Goal: Task Accomplishment & Management: Manage account settings

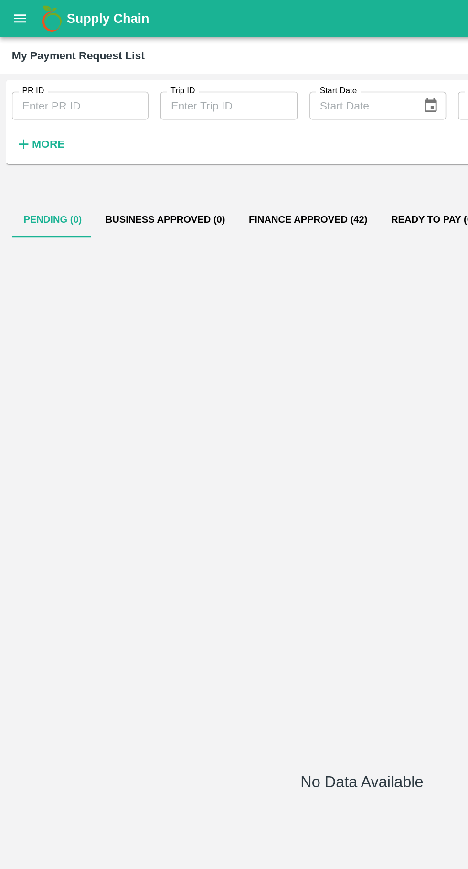
click at [10, 20] on button "open drawer" at bounding box center [13, 12] width 22 height 22
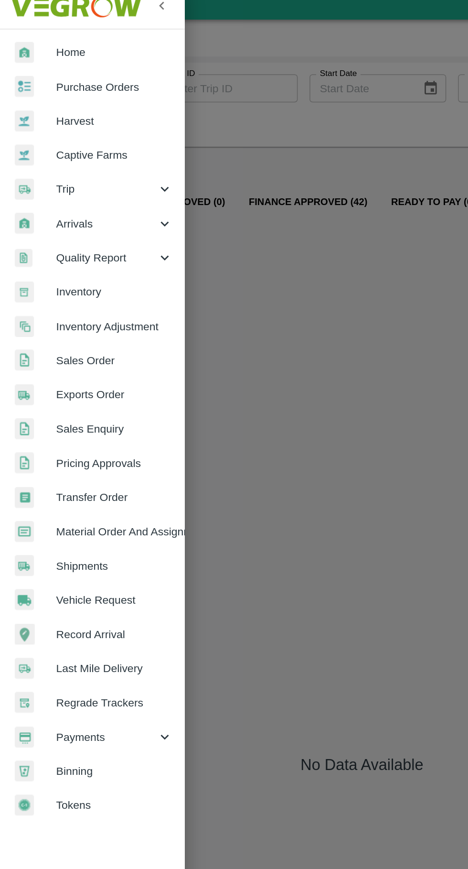
click at [86, 488] on span "Payments" at bounding box center [68, 487] width 65 height 11
click at [86, 397] on span "Vehicle Request" at bounding box center [74, 399] width 76 height 11
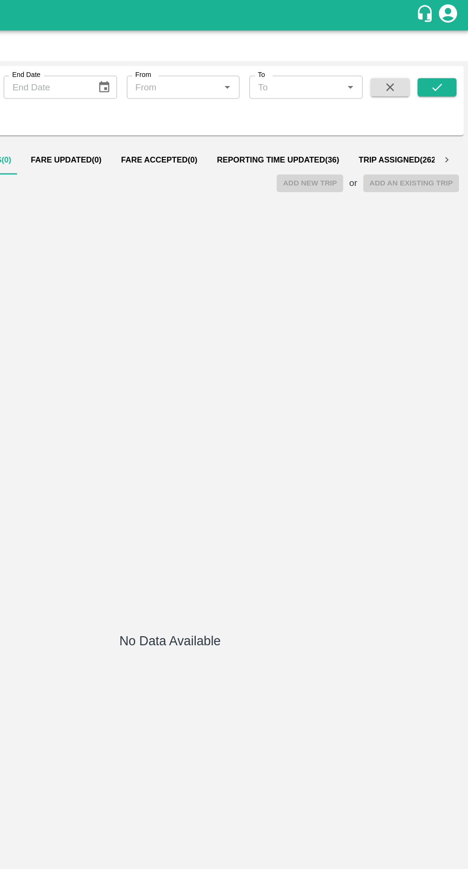
click at [311, 121] on span "Reporting Time Updated ( 36 )" at bounding box center [319, 125] width 96 height 8
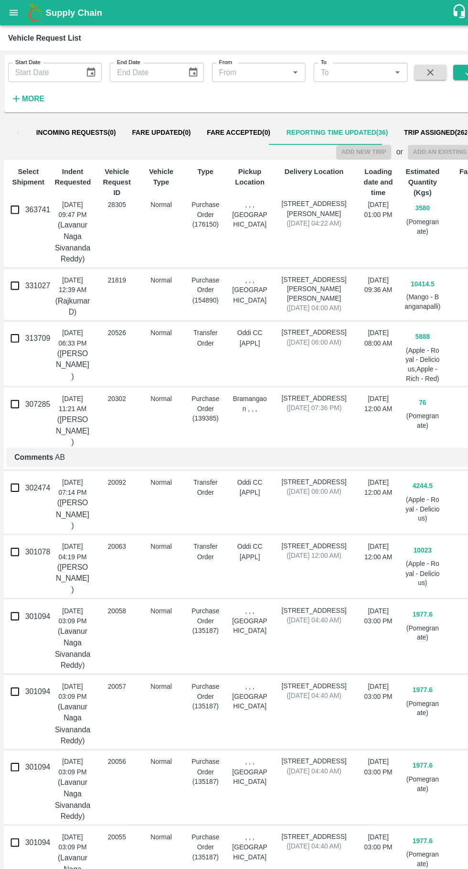
click at [17, 192] on input "363741" at bounding box center [14, 197] width 19 height 19
checkbox input "true"
click at [338, 144] on button "Add New Trip" at bounding box center [344, 144] width 52 height 14
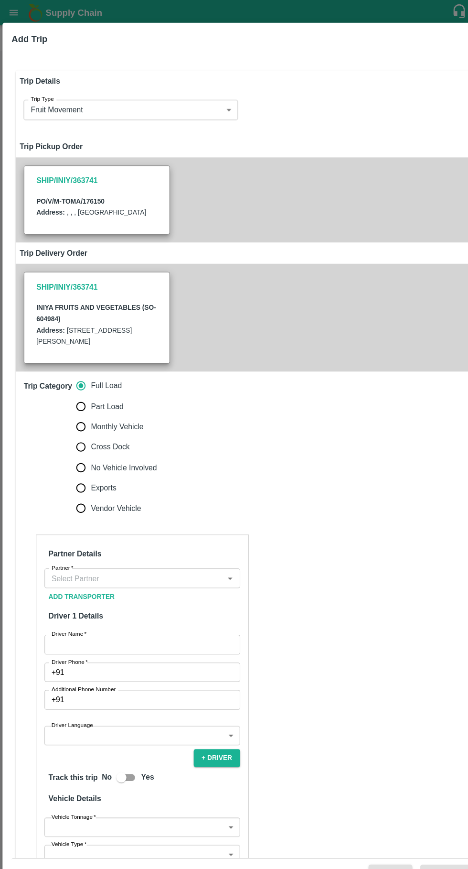
type input "3580"
type input "Normal"
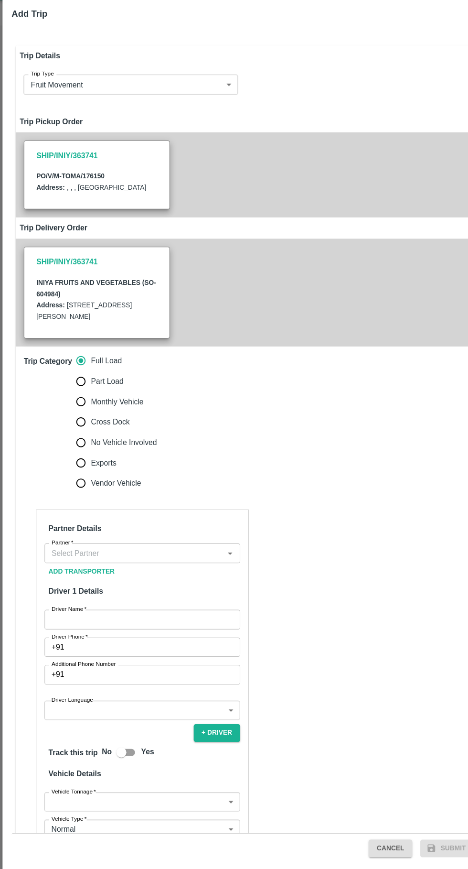
click at [158, 552] on input "Partner   *" at bounding box center [126, 546] width 163 height 12
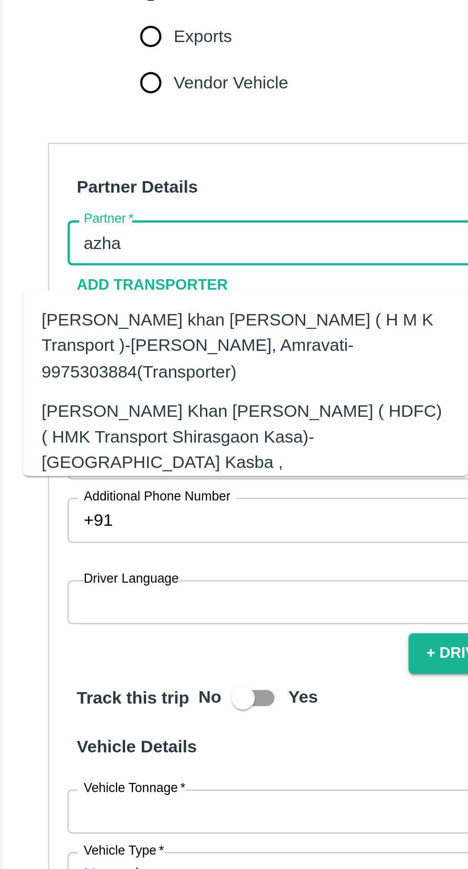
click at [53, 624] on div "Azhar Ahmad Khan Aziz Ahmad ( HDFC) ( HMK Transport Shirasgaon Kasa)-Shirasgaon…" at bounding box center [116, 631] width 169 height 43
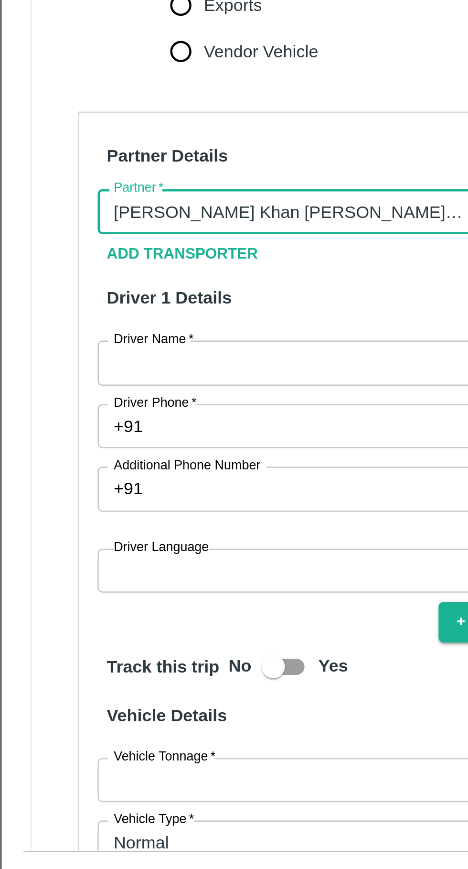
type input "Azhar Ahmad Khan Aziz Ahmad ( HDFC) ( HMK Transport Shirasgaon Kasa)-Shirasgaon…"
click at [90, 617] on input "Driver Name   *" at bounding box center [134, 608] width 185 height 18
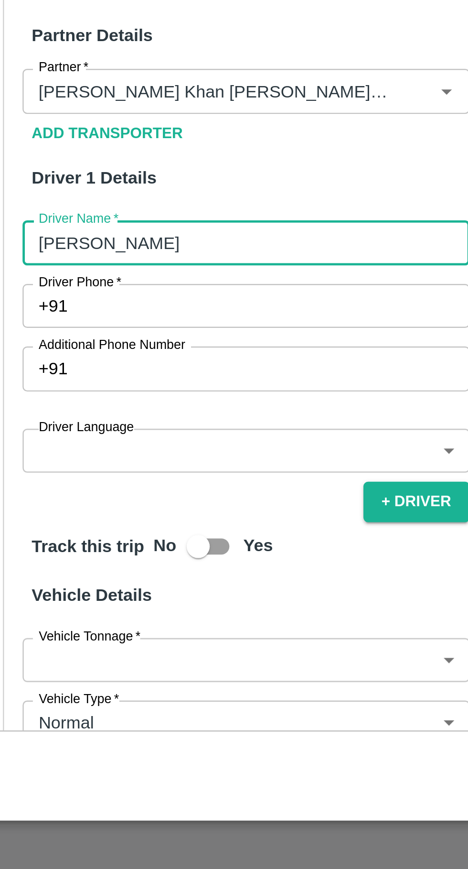
type input "Ramakant"
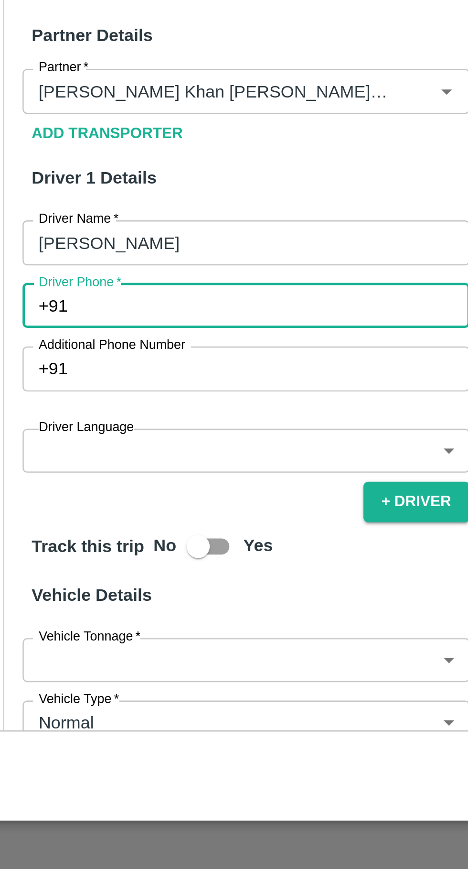
paste input "9360278541"
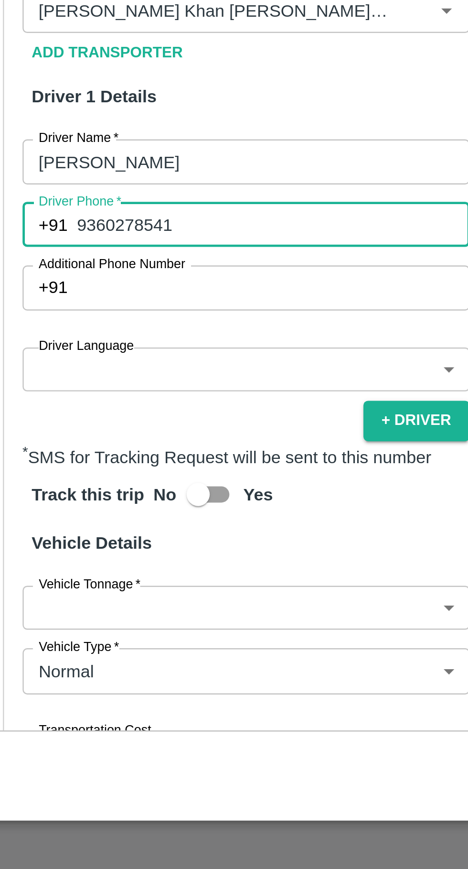
scroll to position [34, 0]
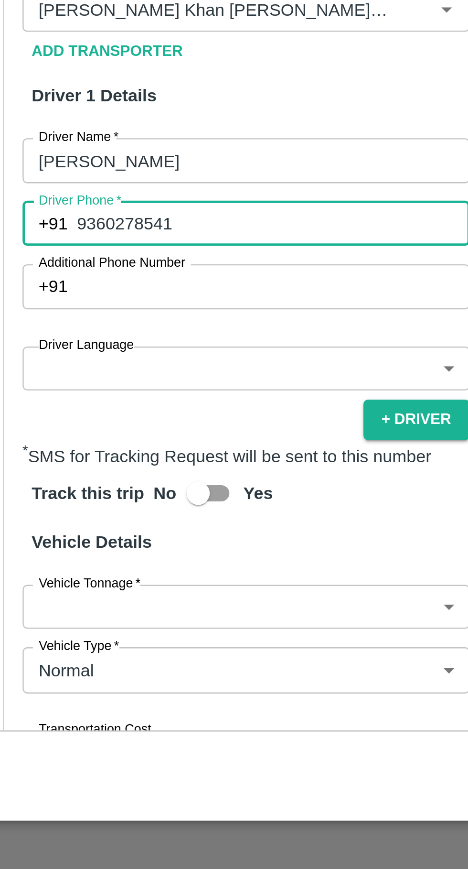
type input "9360278541"
click at [151, 671] on body "Supply Chain Vehicle Request List Start Date Start Date End Date End Date From …" at bounding box center [234, 434] width 468 height 869
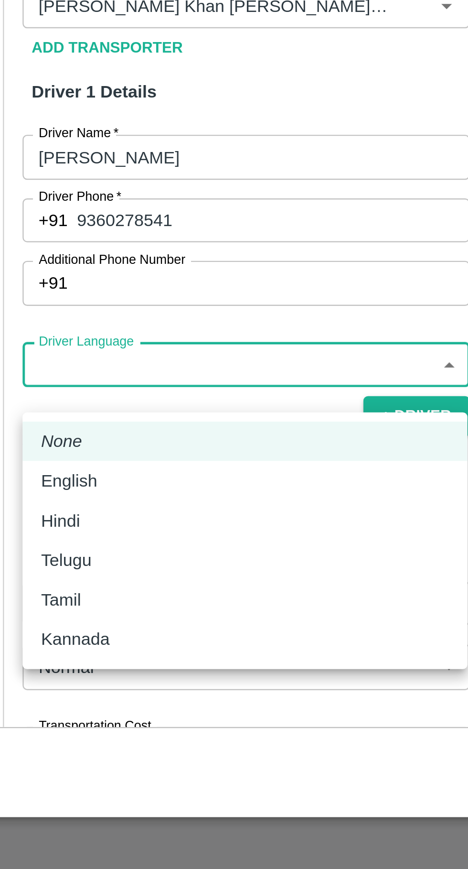
click at [59, 735] on li "Telugu" at bounding box center [134, 741] width 184 height 16
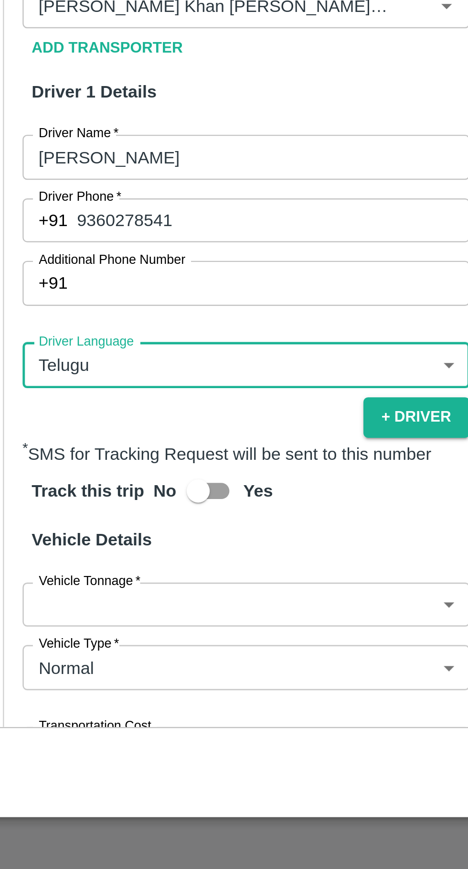
type input "te"
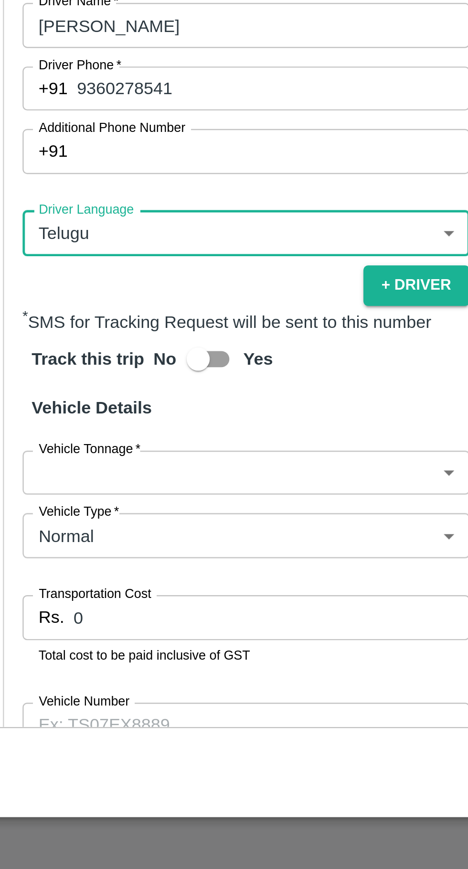
scroll to position [94, 0]
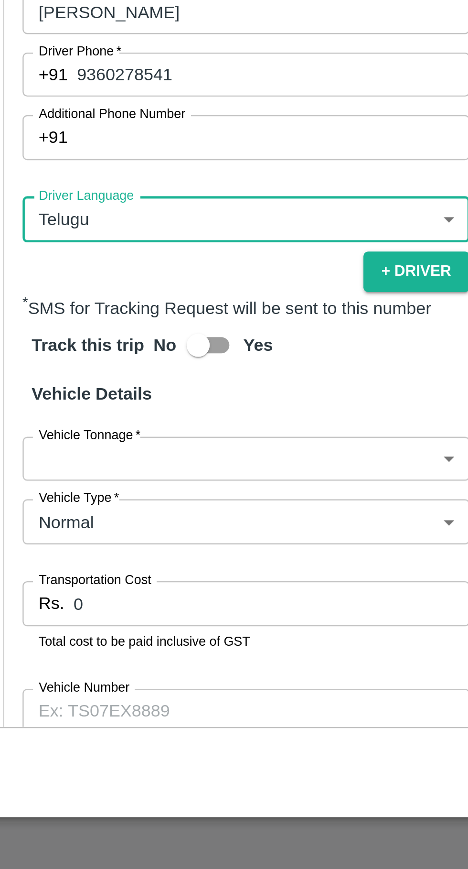
click at [166, 715] on body "Supply Chain Vehicle Request List Start Date Start Date End Date End Date From …" at bounding box center [234, 434] width 468 height 869
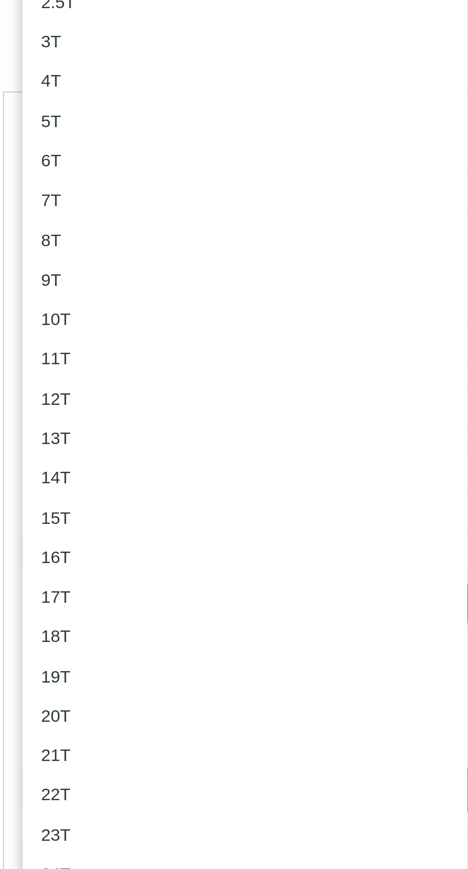
click at [53, 437] on p "6T" at bounding box center [54, 439] width 8 height 11
type input "6000"
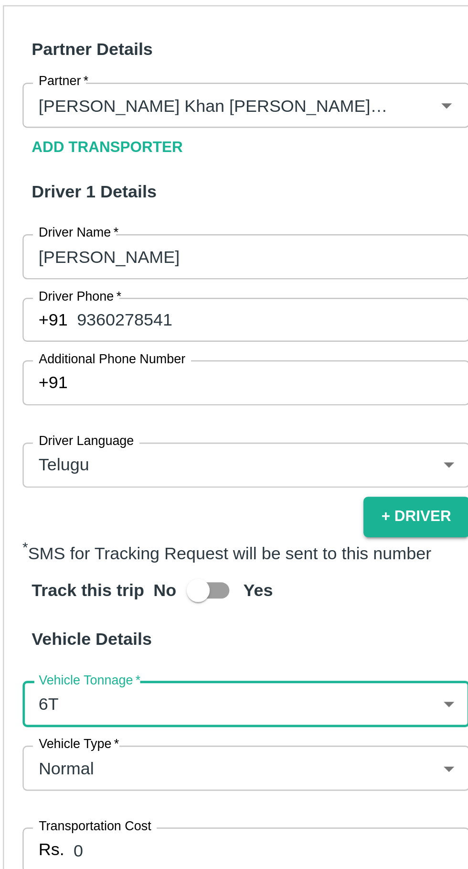
scroll to position [99, 0]
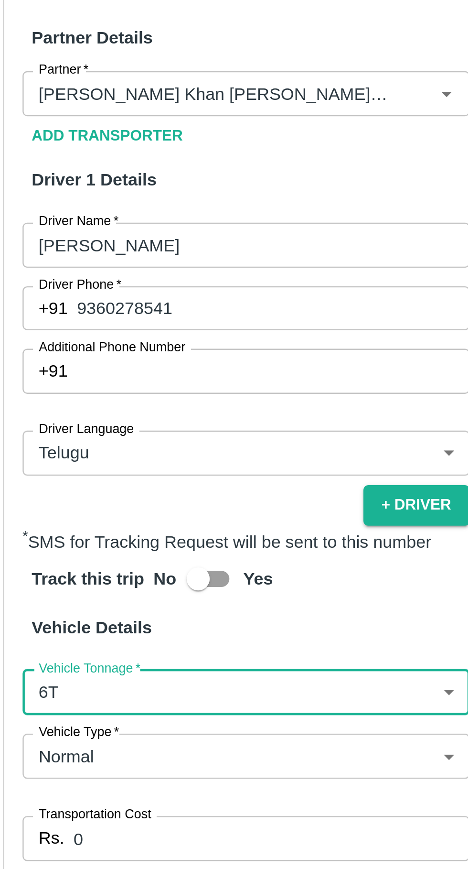
click at [104, 764] on input "0" at bounding box center [145, 754] width 164 height 18
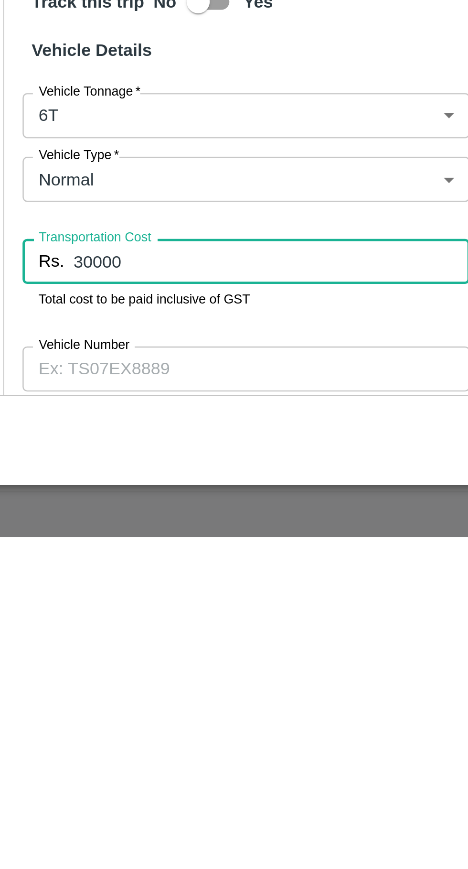
type input "30000"
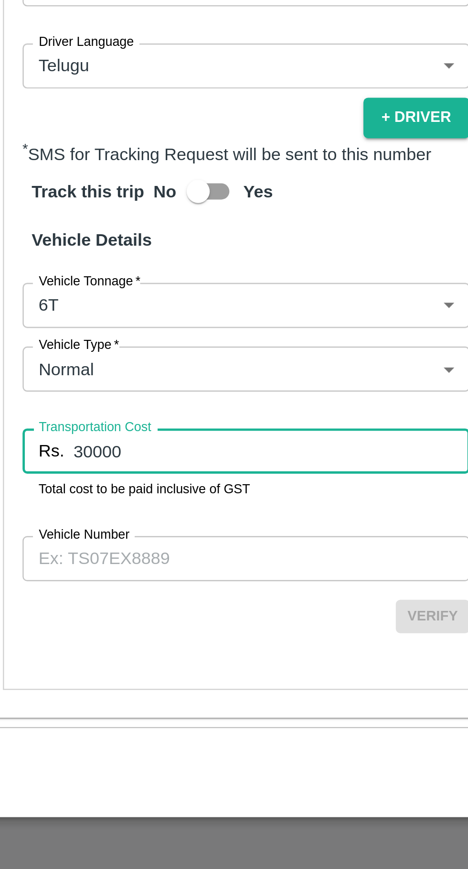
scroll to position [159, 0]
click at [114, 749] on input "Vehicle Number" at bounding box center [134, 740] width 185 height 18
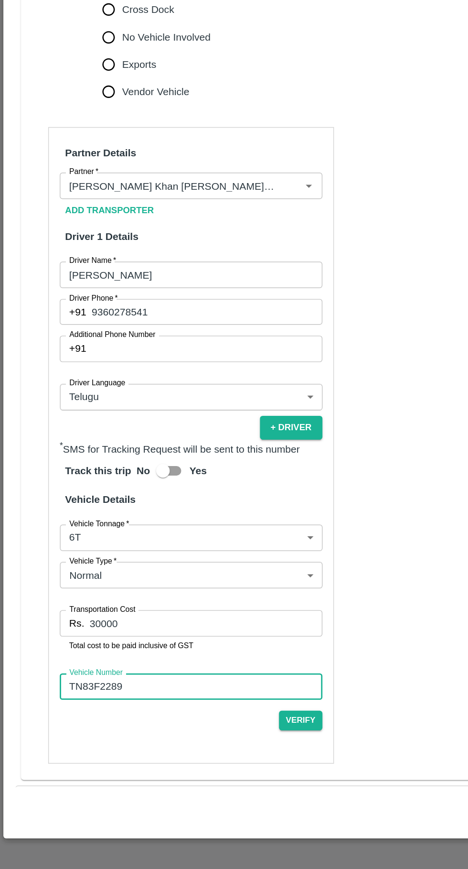
scroll to position [161, 0]
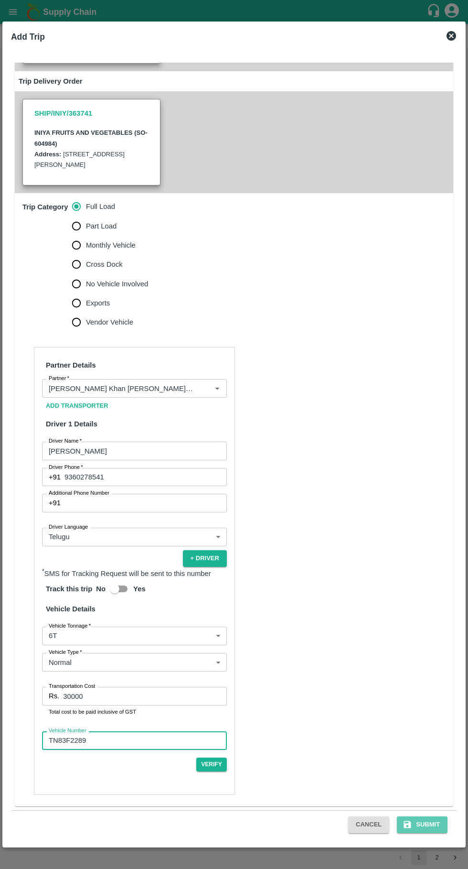
type input "TN83F2289"
click at [437, 820] on button "Submit" at bounding box center [422, 824] width 51 height 17
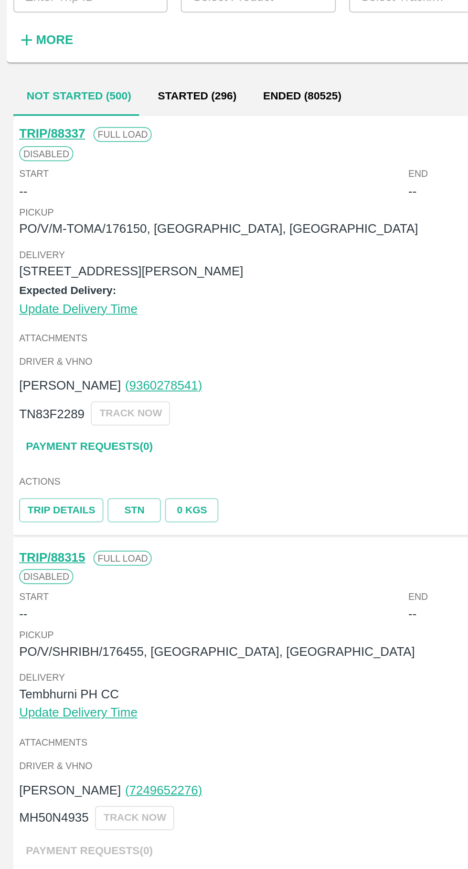
click at [57, 330] on link "Payment Requests( 0 )" at bounding box center [51, 327] width 80 height 17
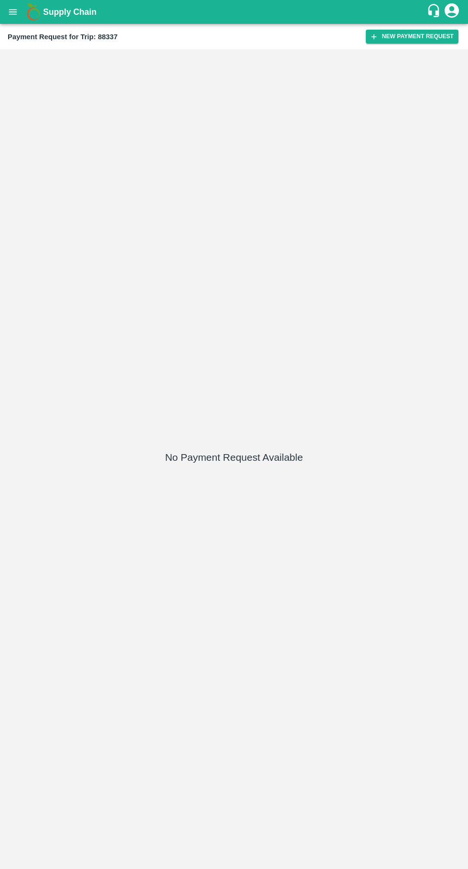
click at [402, 40] on button "New Payment Request" at bounding box center [412, 37] width 93 height 14
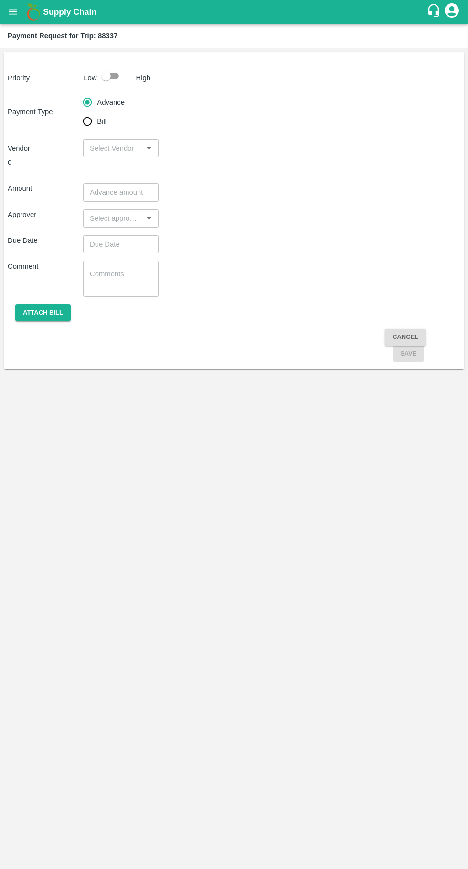
click at [93, 121] on input "Bill" at bounding box center [87, 121] width 19 height 19
radio input "true"
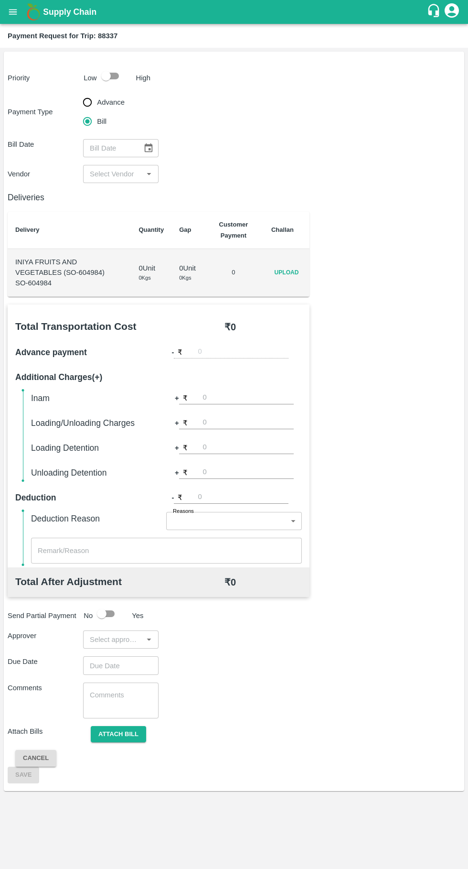
click at [296, 267] on span "Upload" at bounding box center [286, 273] width 31 height 14
click at [0, 0] on input "Upload" at bounding box center [0, 0] width 0 height 0
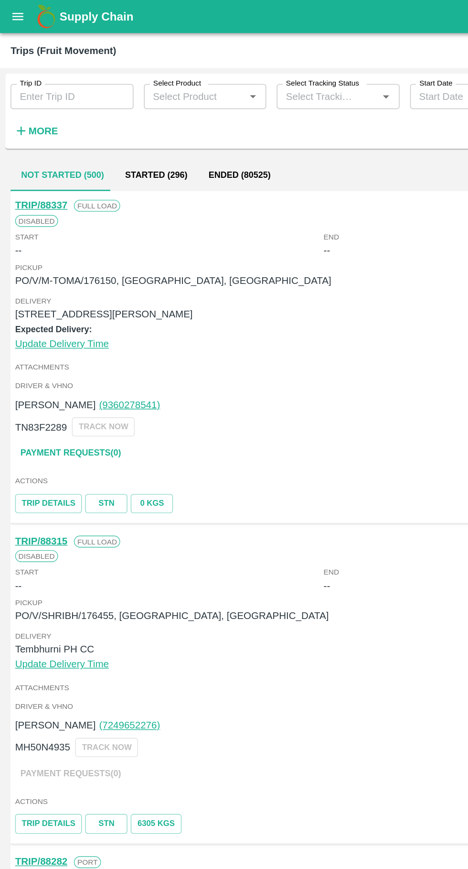
click at [34, 327] on link "Payment Requests( 0 )" at bounding box center [51, 327] width 80 height 17
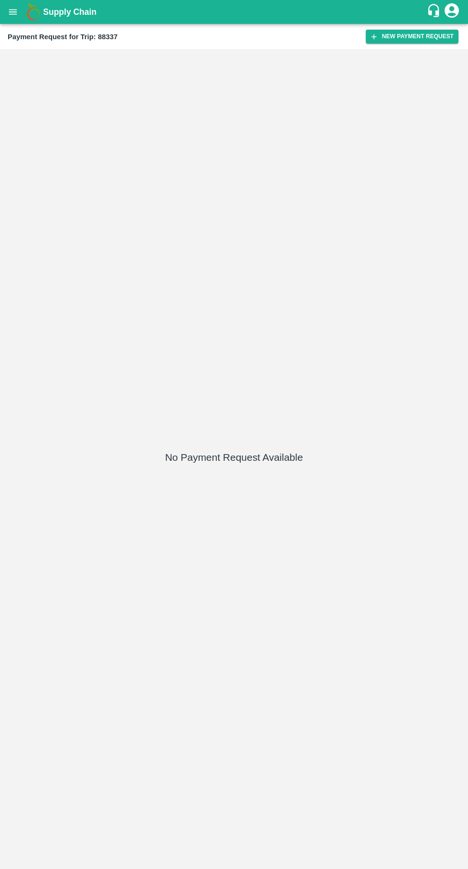
click at [421, 36] on button "New Payment Request" at bounding box center [412, 37] width 93 height 14
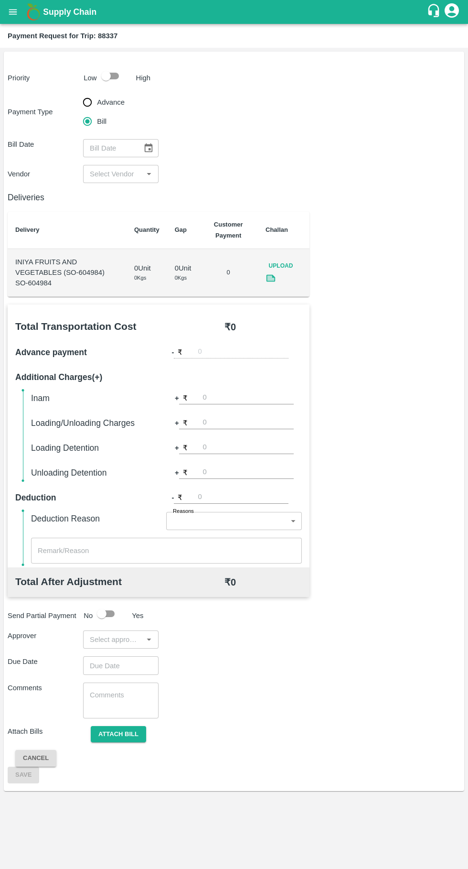
click at [285, 266] on span "Upload" at bounding box center [281, 266] width 31 height 14
click at [0, 0] on input "Upload" at bounding box center [0, 0] width 0 height 0
click at [284, 270] on span "Upload" at bounding box center [281, 266] width 31 height 14
click at [0, 0] on input "Upload" at bounding box center [0, 0] width 0 height 0
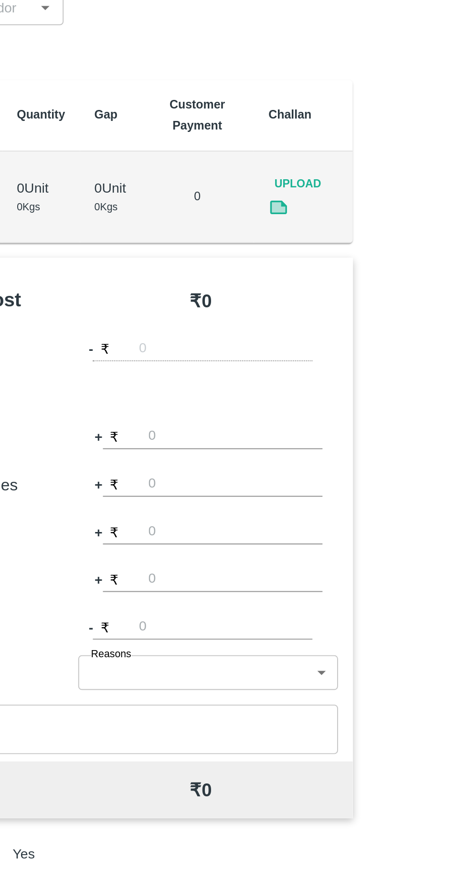
click at [270, 278] on icon at bounding box center [271, 277] width 7 height 5
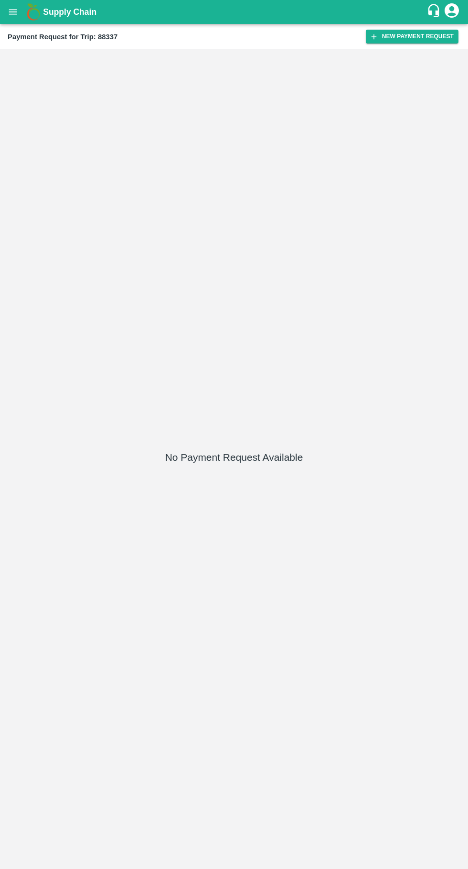
click at [364, 868] on div "No Payment Request Available" at bounding box center [234, 459] width 468 height 820
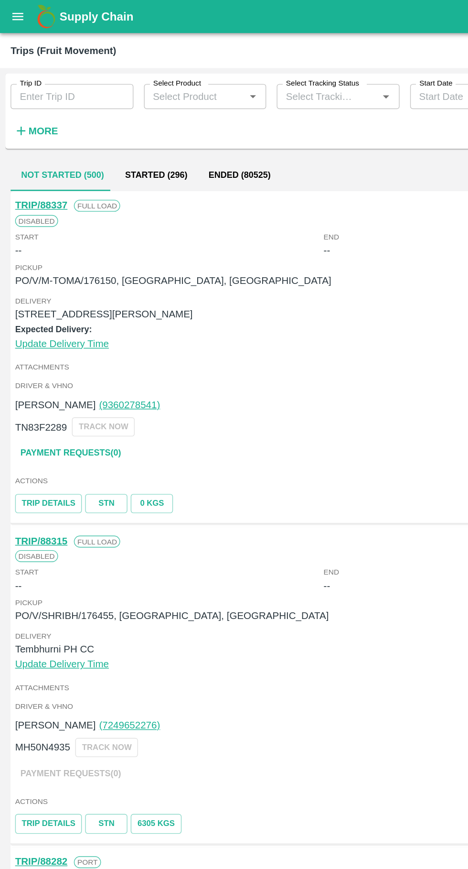
click at [22, 150] on link "TRIP/88337" at bounding box center [30, 148] width 38 height 8
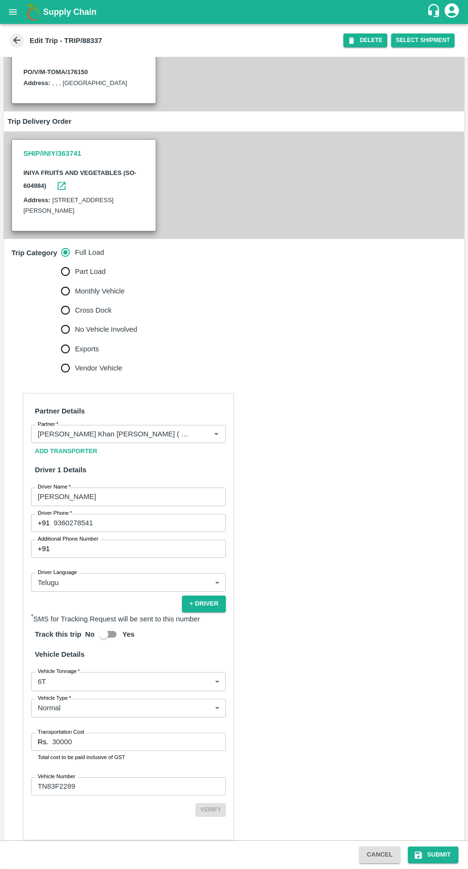
scroll to position [118, 0]
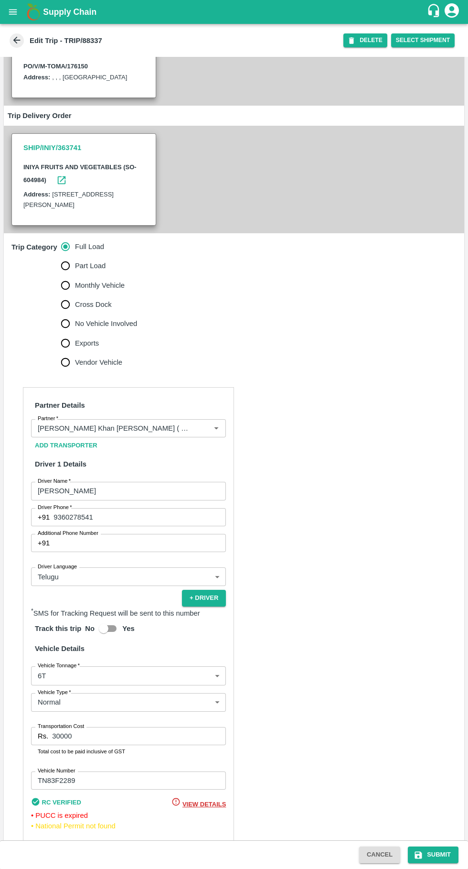
click at [128, 745] on input "30000" at bounding box center [139, 736] width 174 height 18
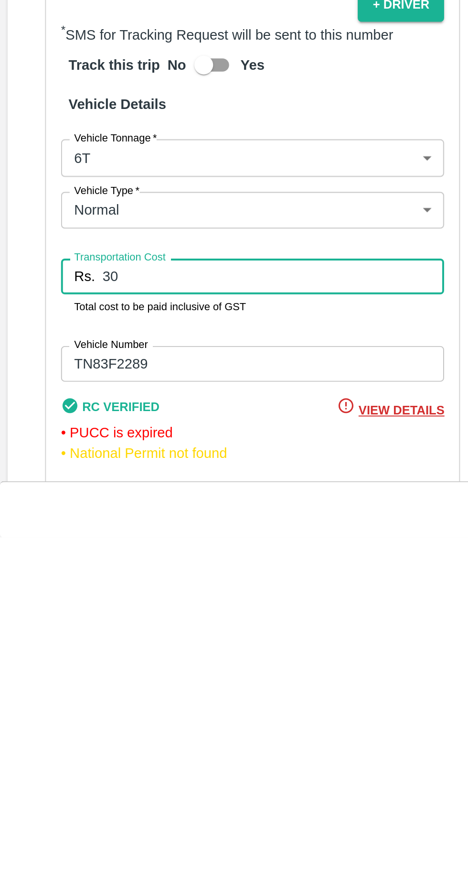
type input "3"
type input "16000"
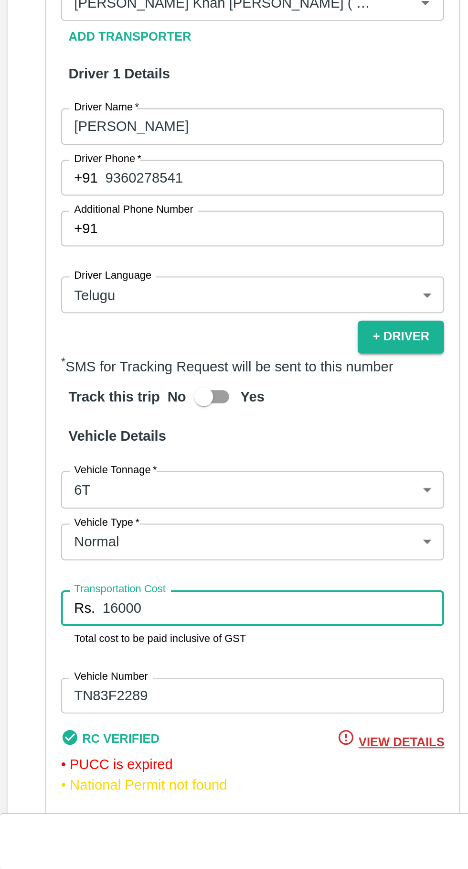
click at [126, 526] on input "9360278541" at bounding box center [140, 517] width 173 height 18
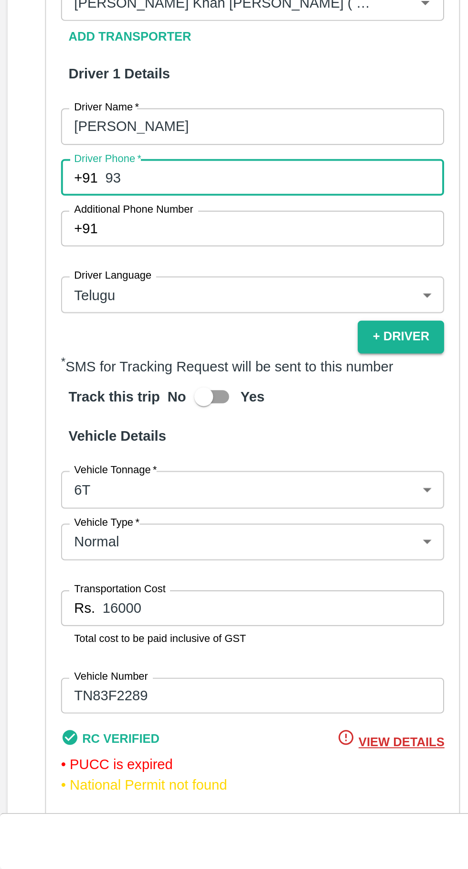
type input "9"
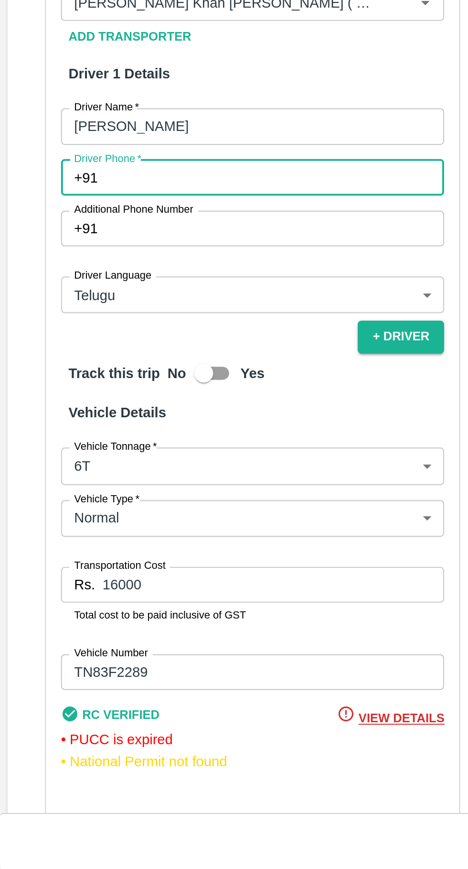
paste input "+91 90400 04707"
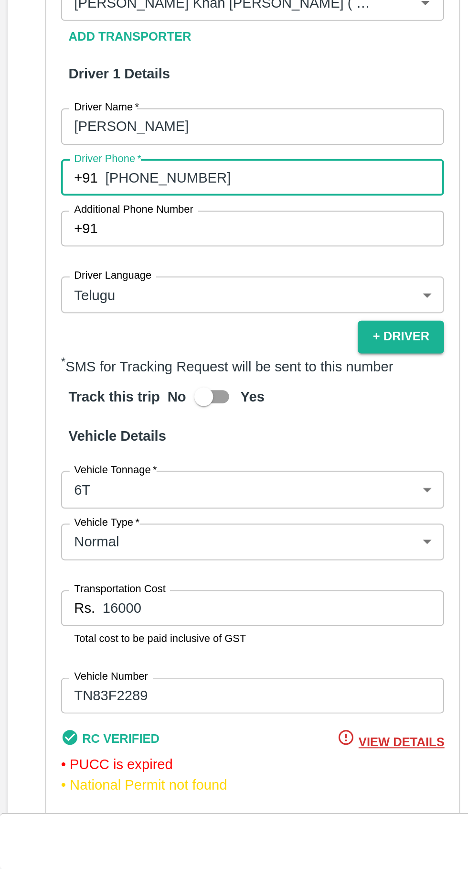
click at [94, 526] on input "+91 90400 04707" at bounding box center [140, 517] width 173 height 18
click at [67, 526] on input "+91 9040004707" at bounding box center [140, 517] width 173 height 18
type input "9040004707"
click at [81, 500] on input "Ramakant" at bounding box center [128, 491] width 195 height 18
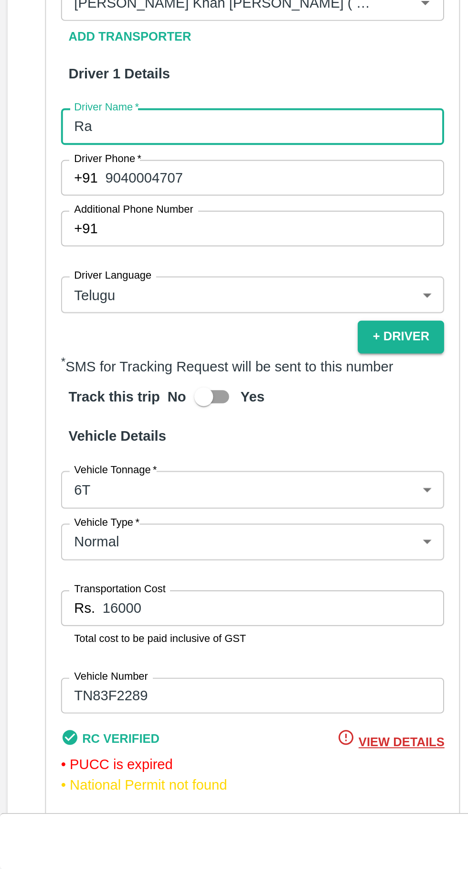
type input "R"
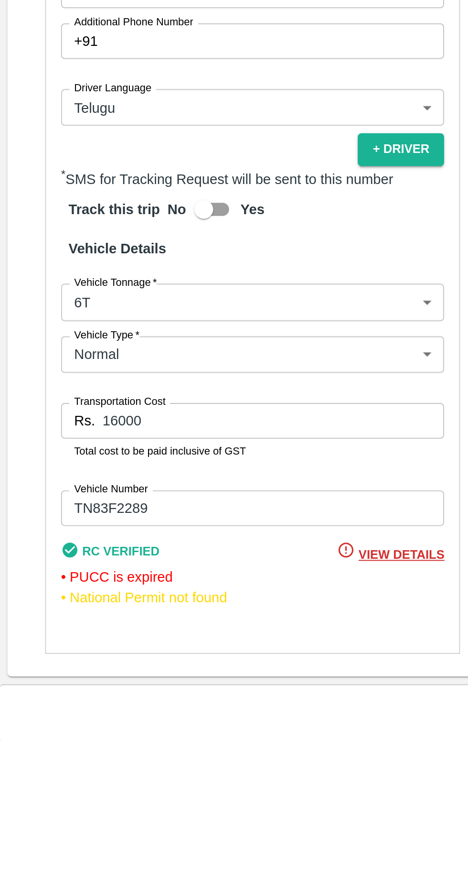
type input "Manoj"
click at [119, 652] on body "Supply Chain Edit Trip - TRIP/88337 DELETE Select Shipment Trip Details Trip Ty…" at bounding box center [234, 434] width 468 height 869
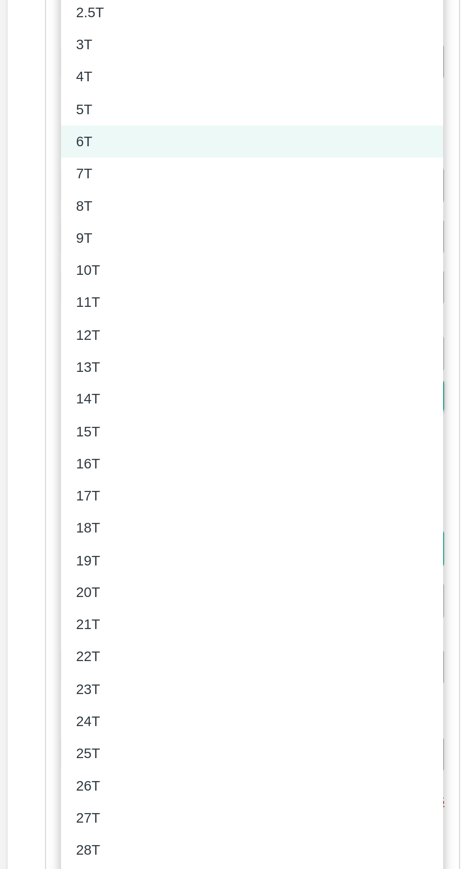
click at [35, 404] on li "4T" at bounding box center [128, 406] width 194 height 16
type input "4000"
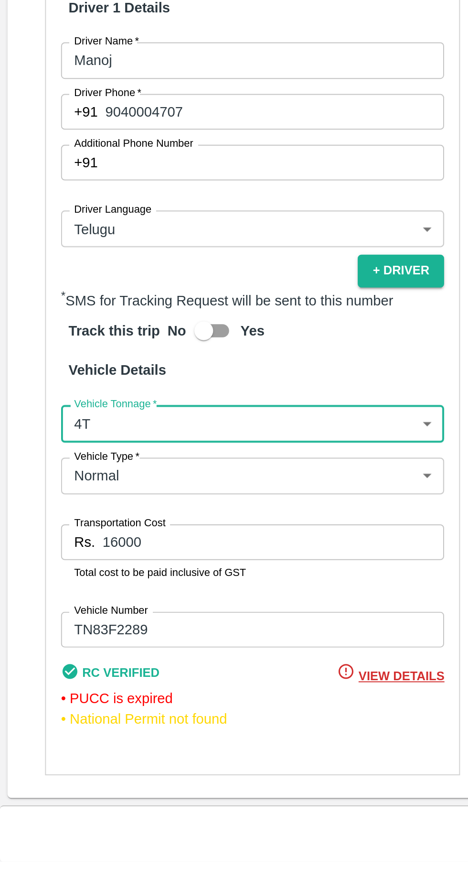
click at [119, 749] on input "TN83F2289" at bounding box center [128, 751] width 195 height 18
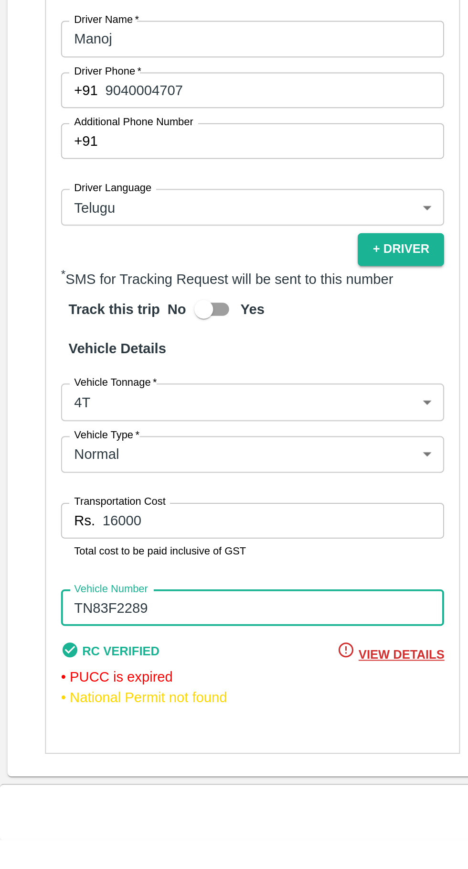
scroll to position [0, 0]
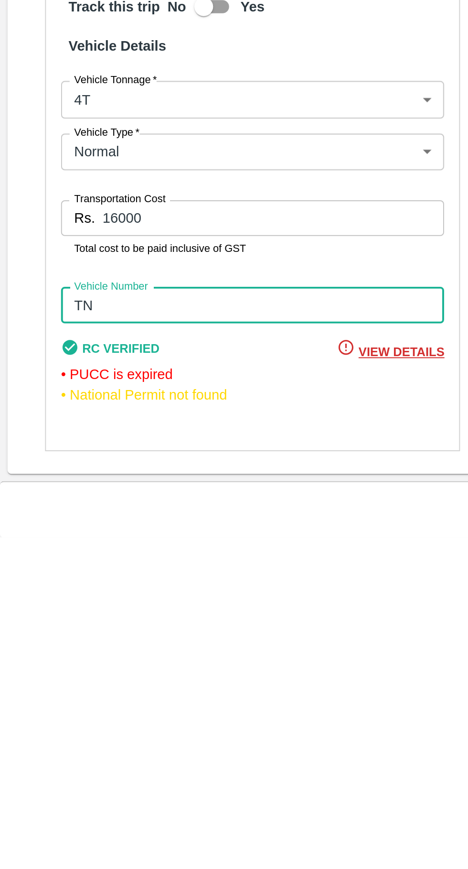
type input "T"
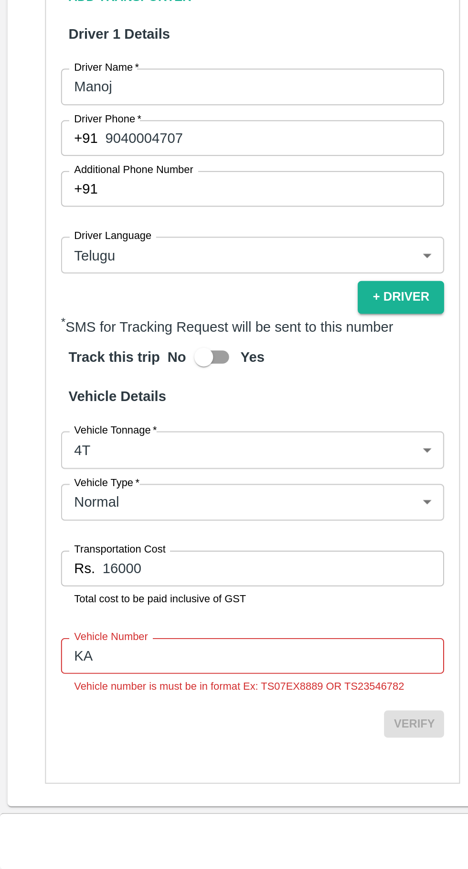
scroll to position [149, 0]
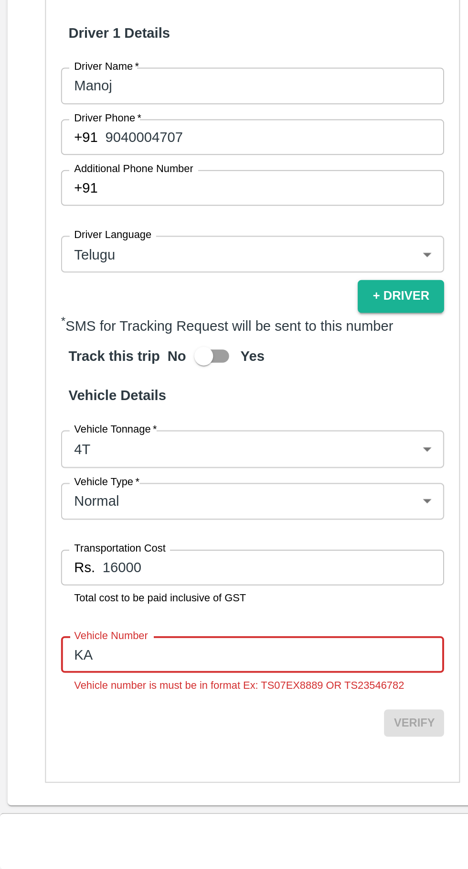
click at [79, 764] on input "KA" at bounding box center [128, 760] width 195 height 18
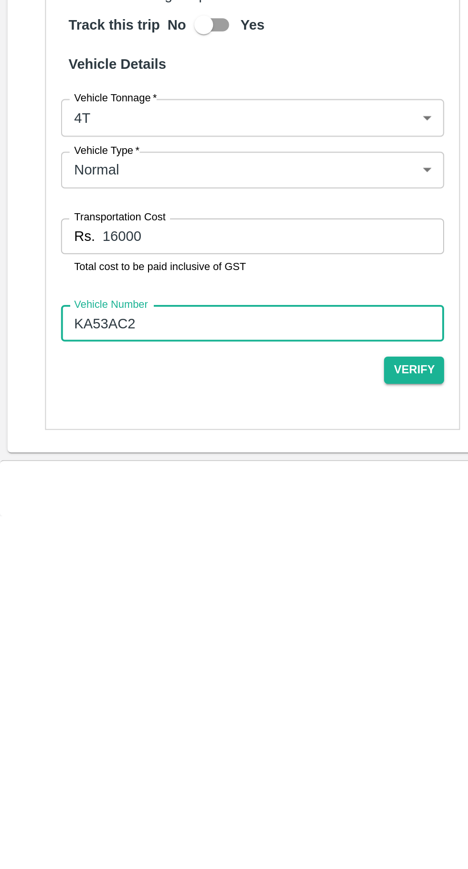
scroll to position [138, 0]
type input "KA53AC2957"
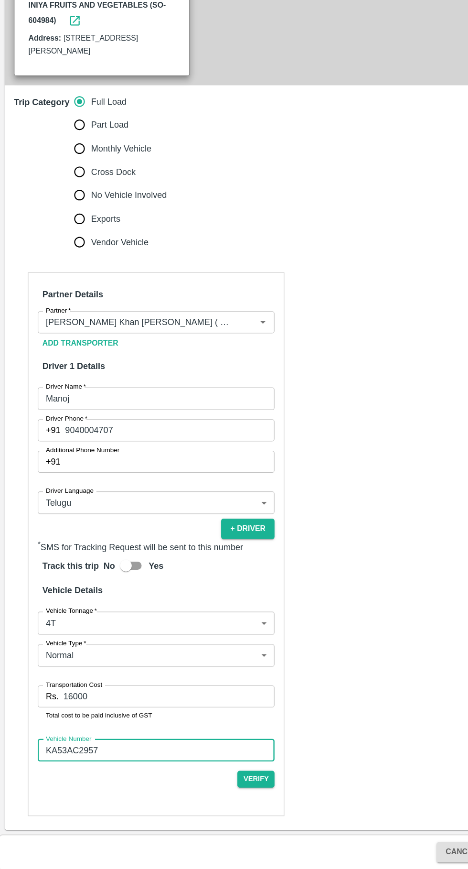
scroll to position [0, 0]
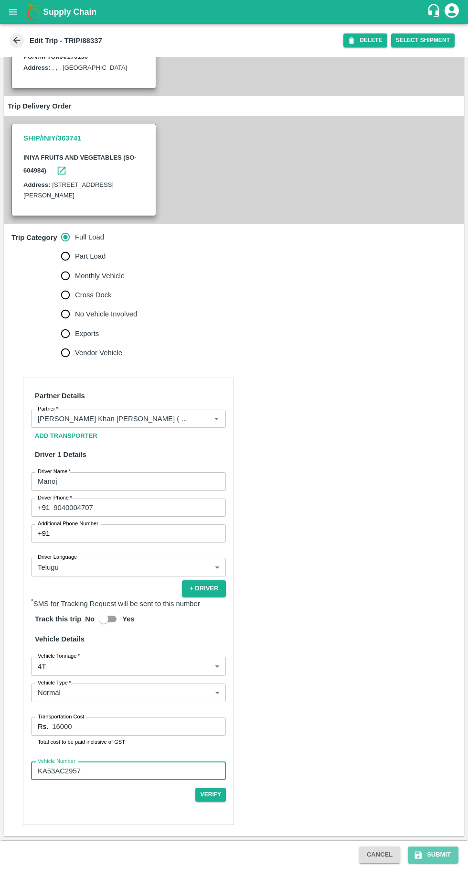
click at [440, 854] on button "Submit" at bounding box center [433, 854] width 51 height 17
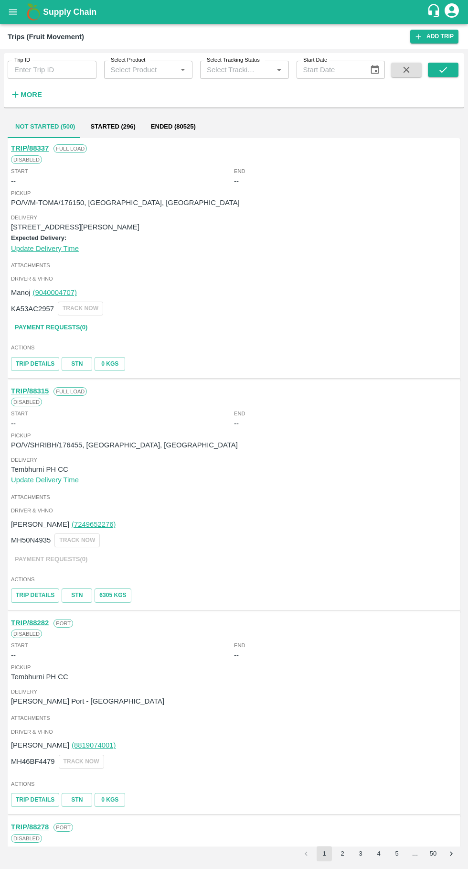
click at [32, 366] on link "Trip Details" at bounding box center [35, 364] width 48 height 14
click at [31, 70] on input "Trip ID" at bounding box center [52, 70] width 89 height 18
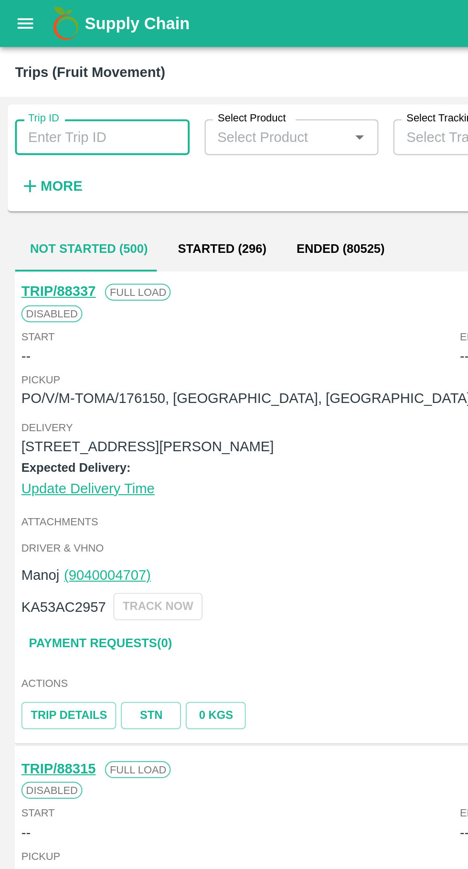
click at [28, 145] on link "TRIP/88337" at bounding box center [30, 148] width 38 height 8
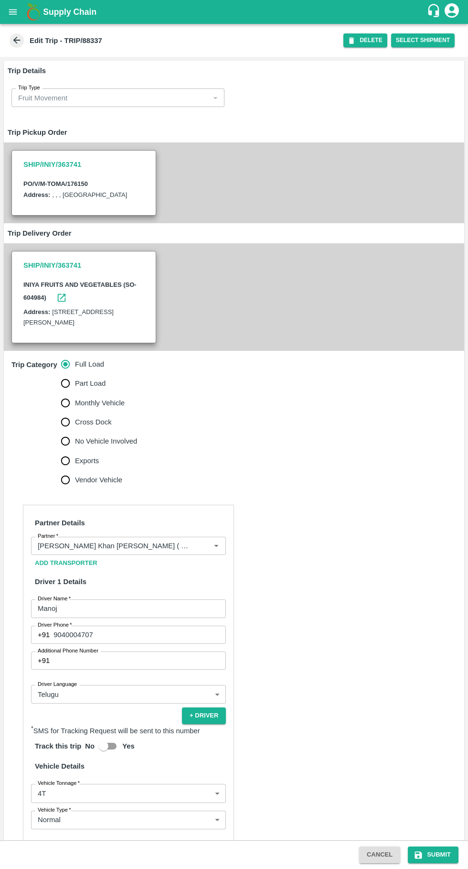
type input "[PERSON_NAME] Khan [PERSON_NAME] ( HDFC) ( HMK Transport Shirasgaon Kasa)-[GEOG…"
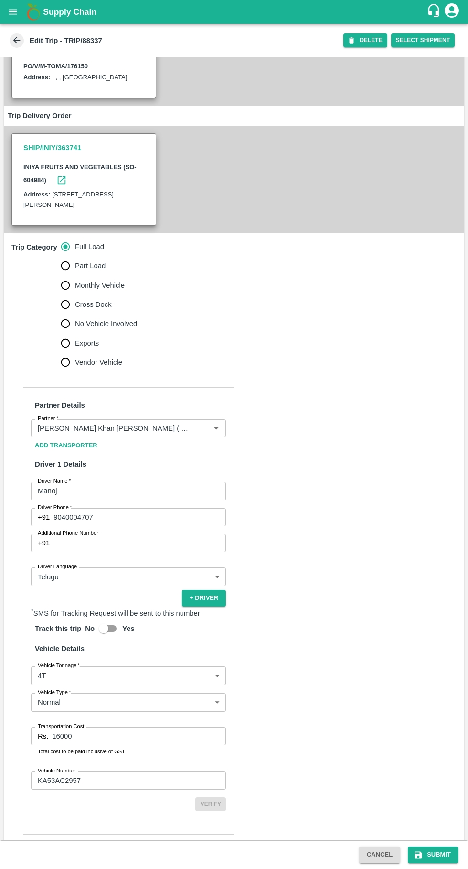
scroll to position [138, 0]
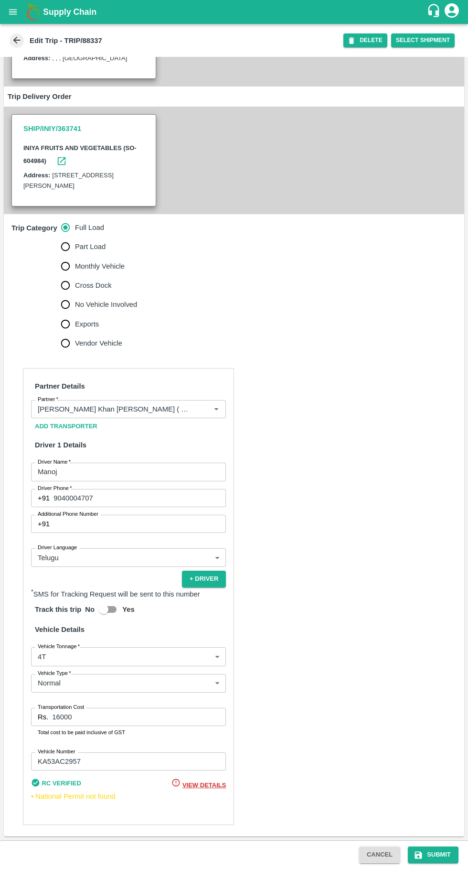
click at [156, 726] on input "16000" at bounding box center [139, 717] width 174 height 18
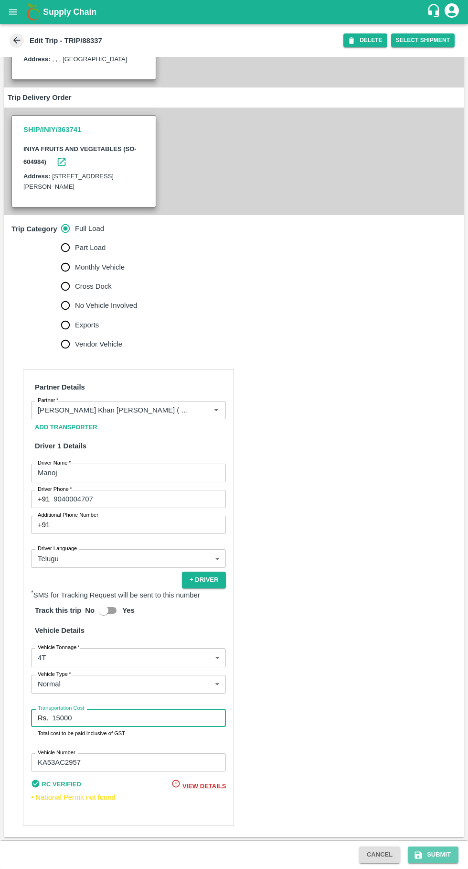
type input "15000"
click at [445, 859] on button "Submit" at bounding box center [433, 854] width 51 height 17
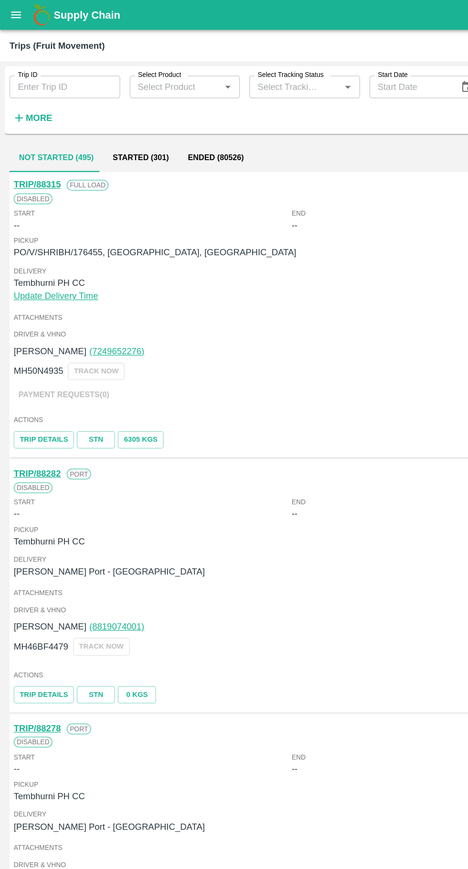
click at [104, 127] on button "Started (301)" at bounding box center [113, 126] width 60 height 23
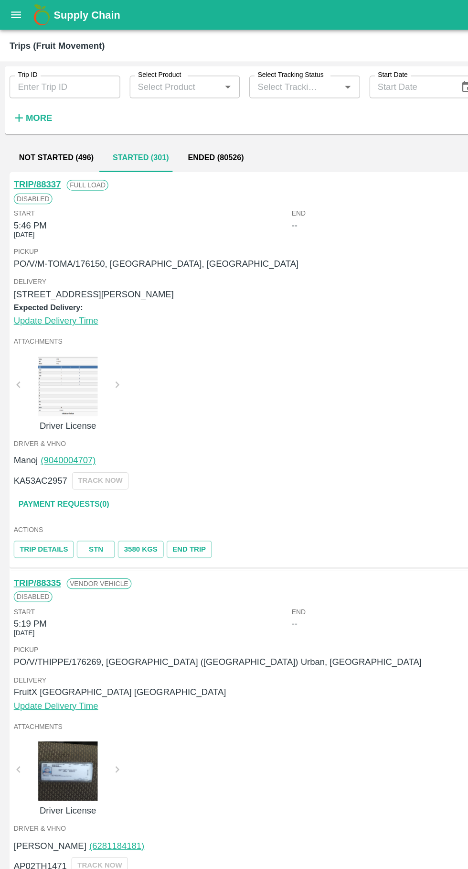
click at [20, 152] on link "TRIP/88337" at bounding box center [30, 148] width 38 height 8
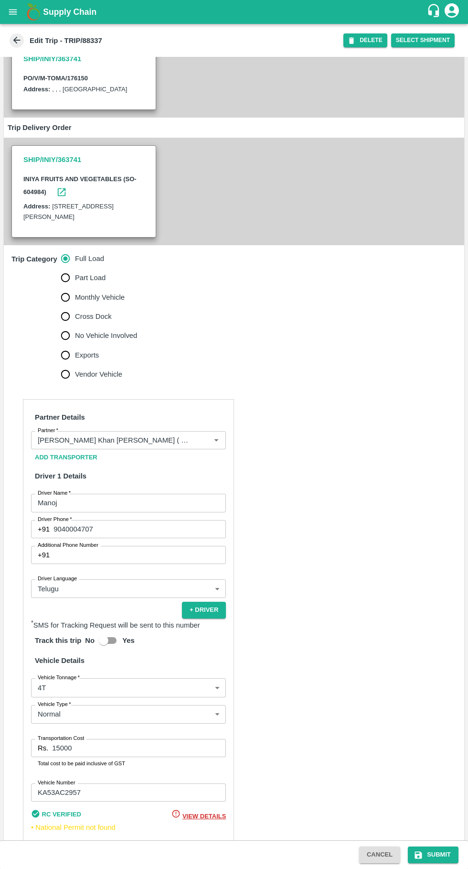
scroll to position [116, 0]
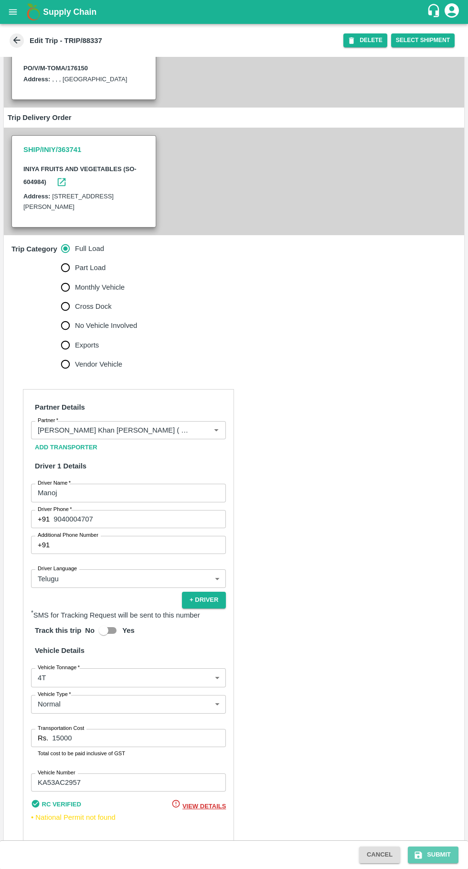
click at [440, 855] on button "Submit" at bounding box center [433, 854] width 51 height 17
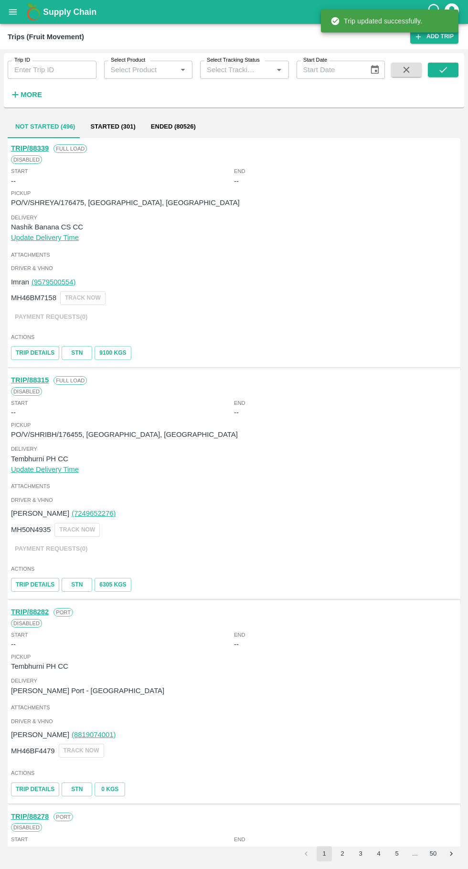
click at [100, 127] on button "Started (301)" at bounding box center [113, 126] width 60 height 23
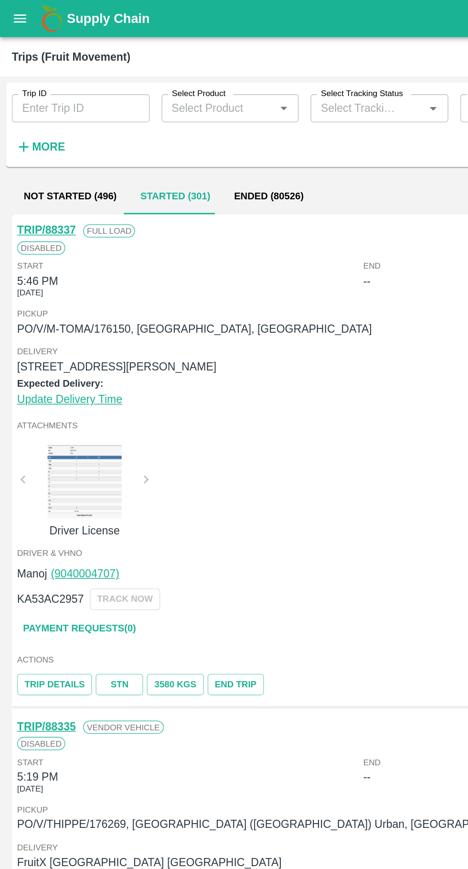
click at [16, 19] on button "open drawer" at bounding box center [13, 12] width 22 height 22
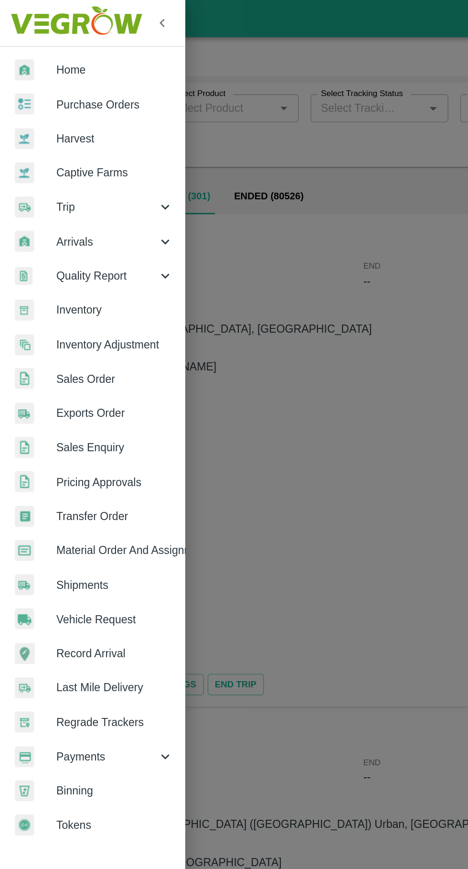
click at [76, 74] on link "Purchase Orders" at bounding box center [59, 67] width 119 height 22
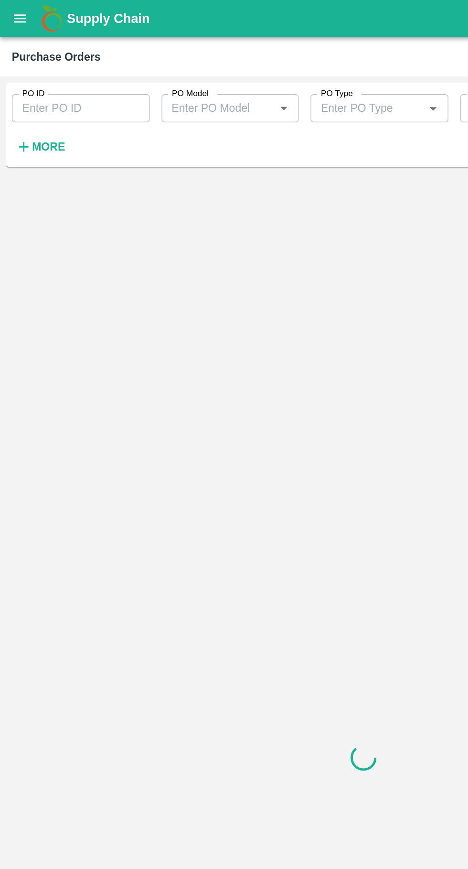
click at [67, 70] on input "PO ID" at bounding box center [52, 70] width 89 height 18
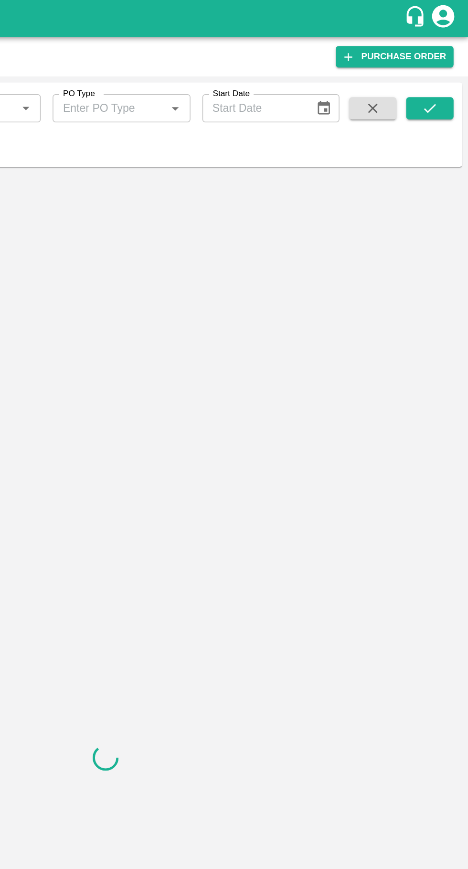
type input "176150"
click at [449, 71] on button "submit" at bounding box center [443, 70] width 31 height 14
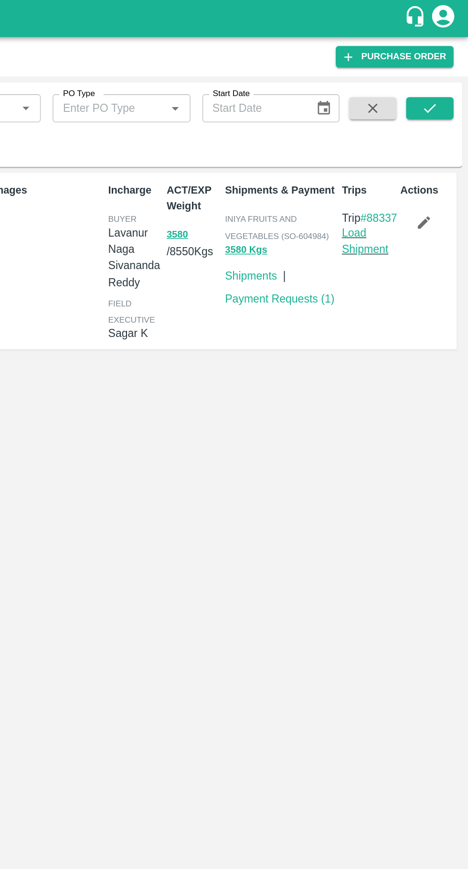
click at [400, 164] on link "Load Shipment" at bounding box center [402, 155] width 30 height 18
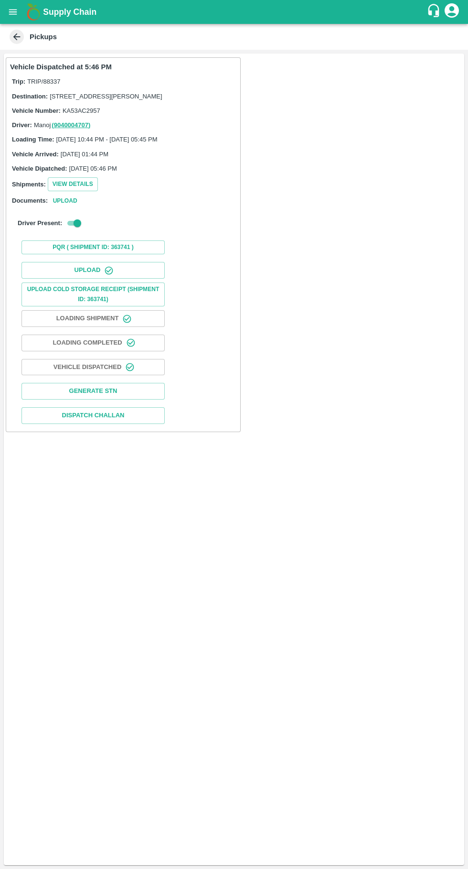
click at [108, 275] on icon "button" at bounding box center [109, 271] width 10 height 10
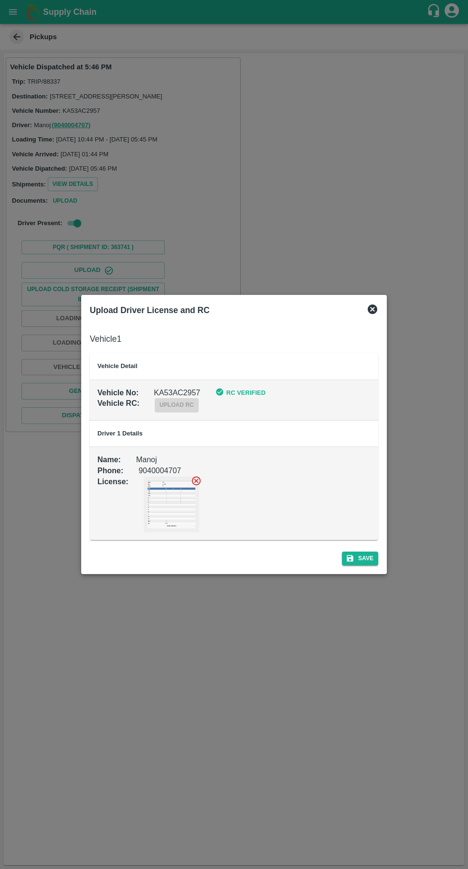
click at [248, 385] on div "RC Verified" at bounding box center [232, 385] width 65 height 26
click at [380, 313] on div "Upload Driver License and RC" at bounding box center [234, 310] width 296 height 21
click at [372, 314] on icon at bounding box center [372, 308] width 11 height 11
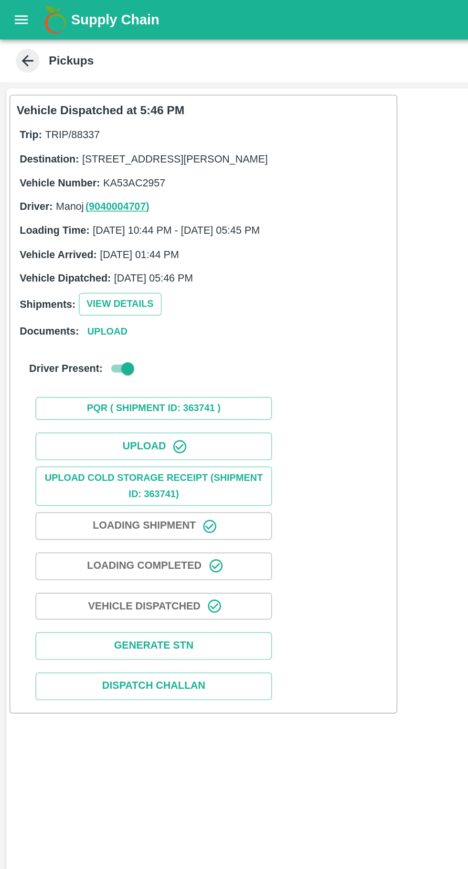
click at [22, 18] on button "open drawer" at bounding box center [13, 12] width 22 height 22
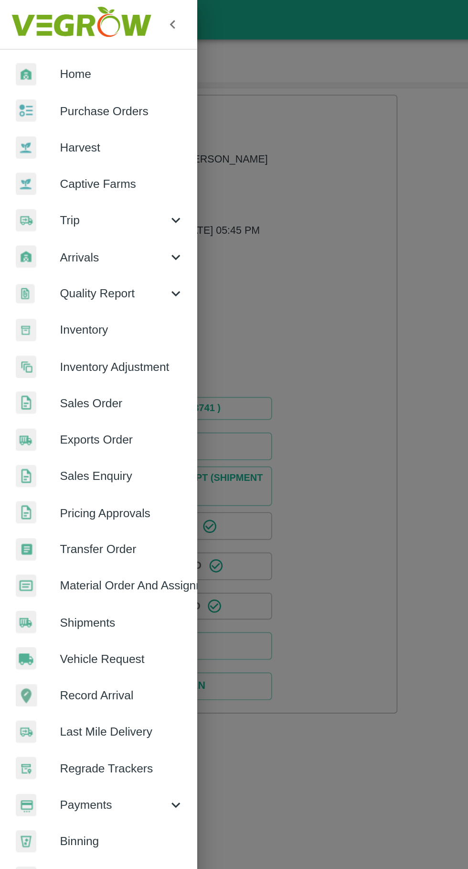
click at [81, 400] on span "Vehicle Request" at bounding box center [74, 399] width 76 height 11
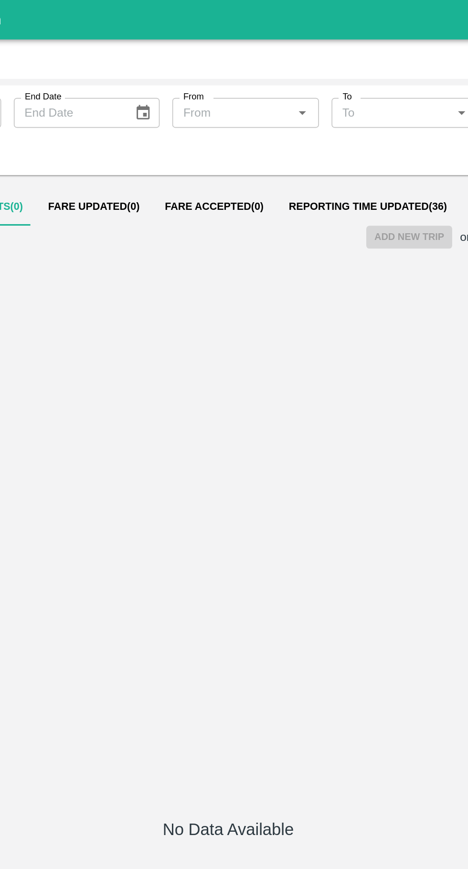
click at [320, 119] on button "Reporting Time Updated ( 36 )" at bounding box center [318, 125] width 111 height 23
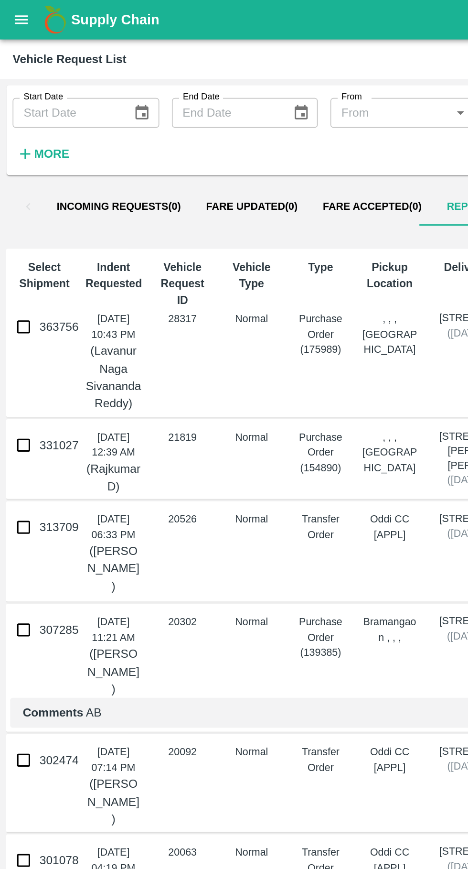
click at [14, 204] on input "363756" at bounding box center [14, 197] width 19 height 19
checkbox input "true"
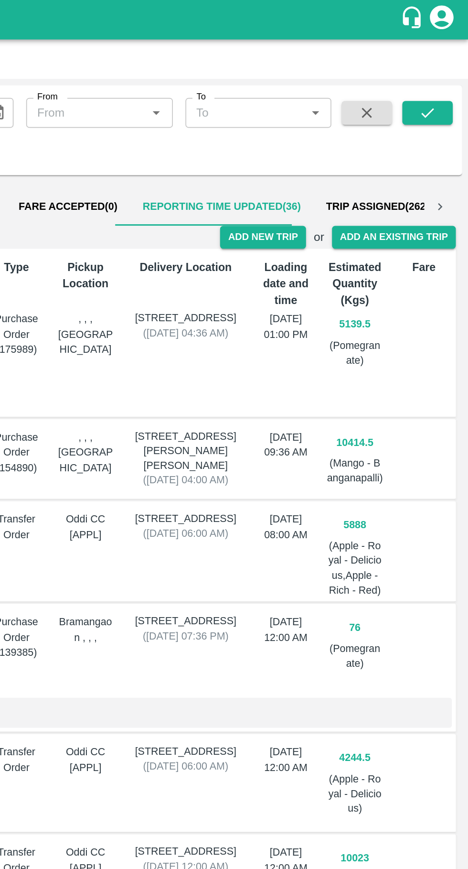
click at [350, 144] on button "Add New Trip" at bounding box center [344, 144] width 52 height 14
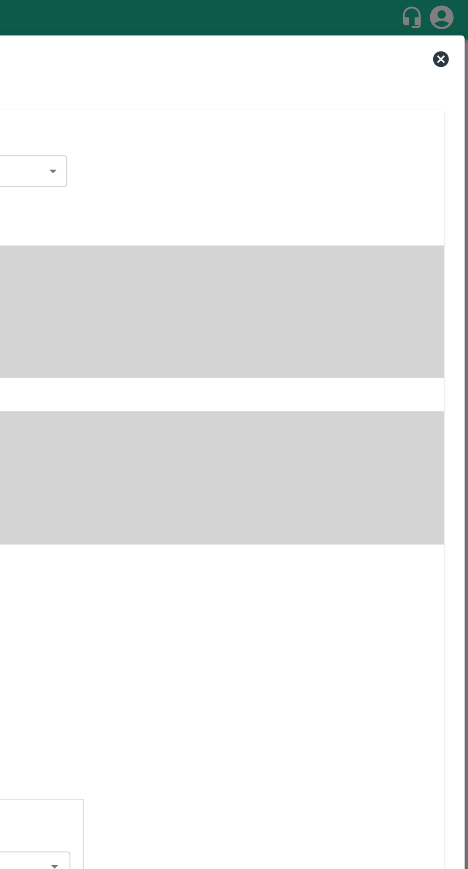
type input "5139.5"
type input "Normal"
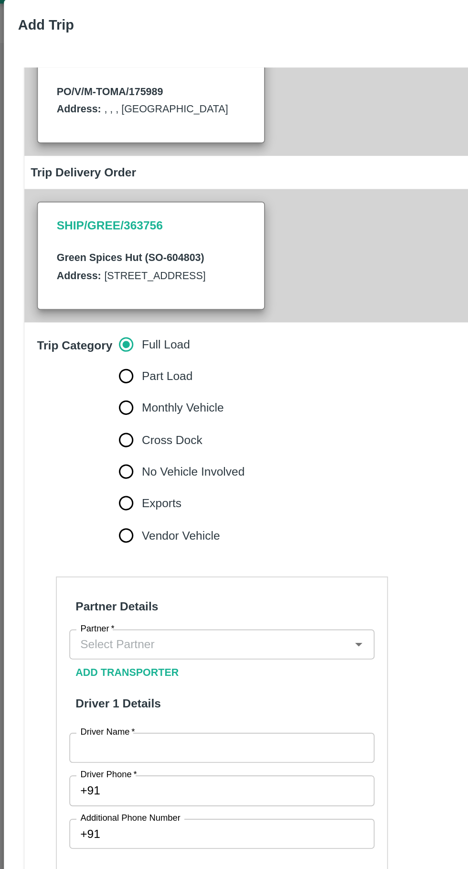
scroll to position [155, 0]
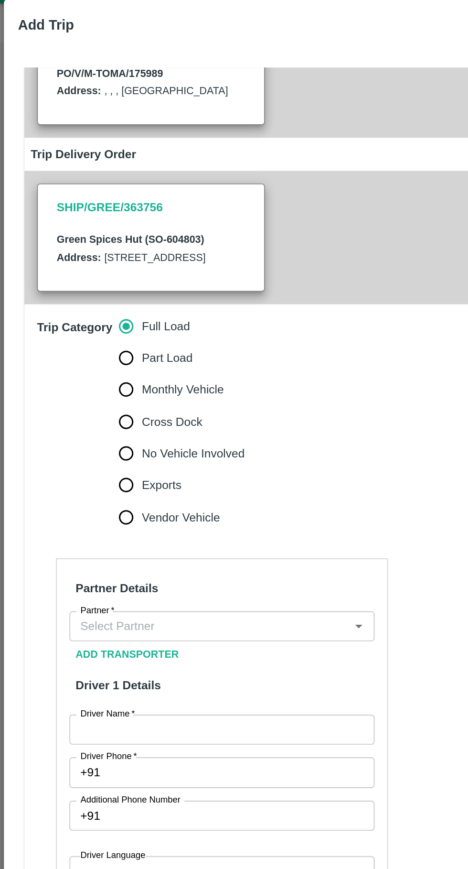
click at [123, 403] on input "Partner   *" at bounding box center [126, 401] width 163 height 12
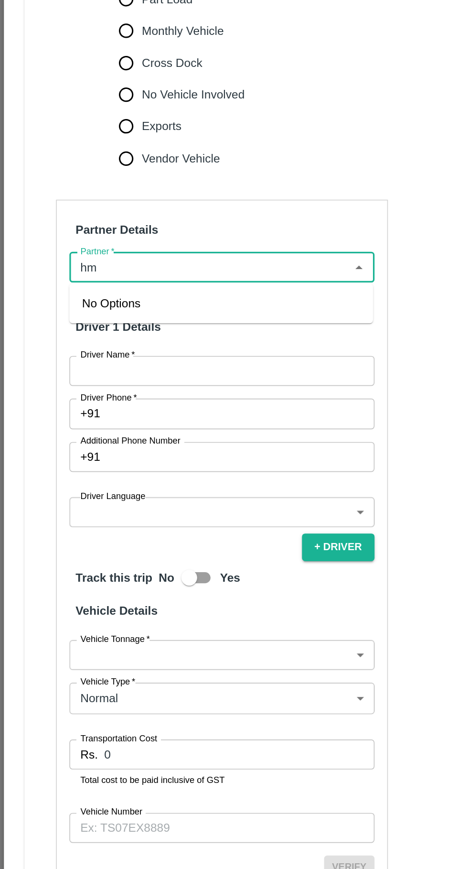
type input "hmk"
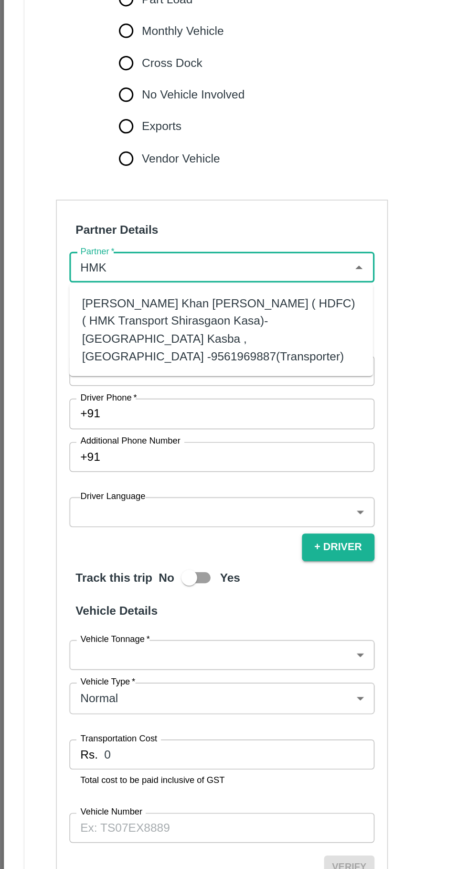
click at [174, 428] on div "[PERSON_NAME] Khan [PERSON_NAME] ( HDFC) ( HMK Transport Shirasgaon Kasa)-[GEOG…" at bounding box center [134, 439] width 169 height 43
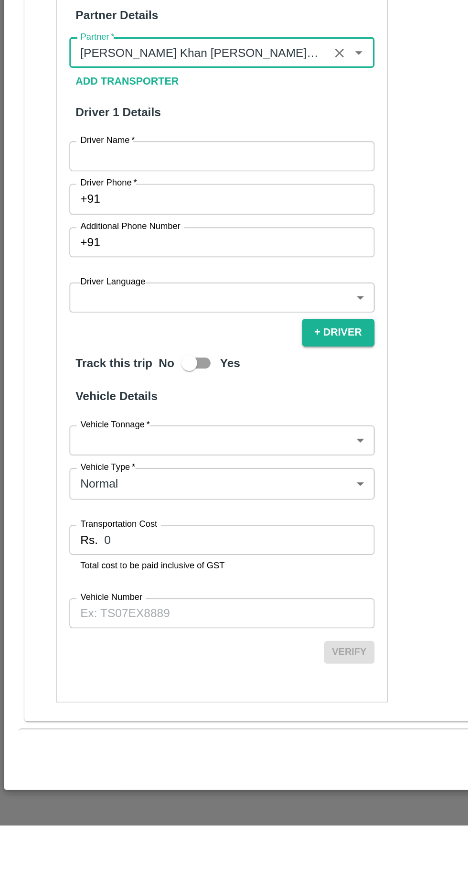
type input "[PERSON_NAME] Khan [PERSON_NAME] ( HDFC) ( HMK Transport Shirasgaon Kasa)-[GEOG…"
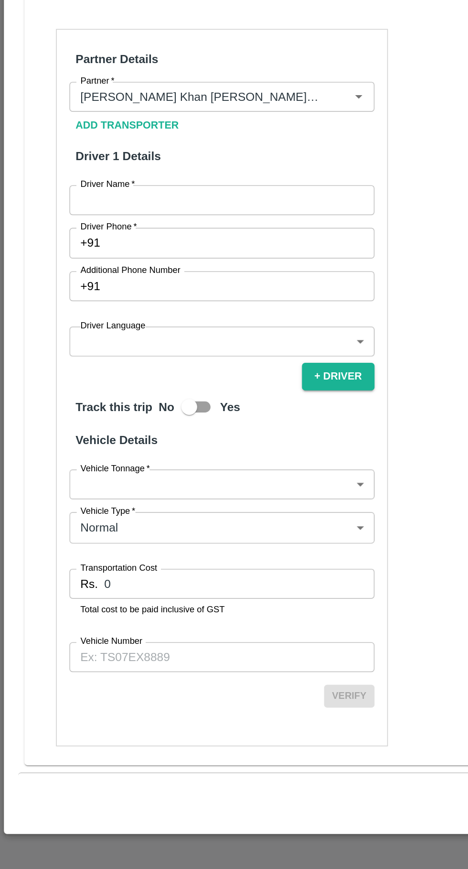
scroll to position [0, 0]
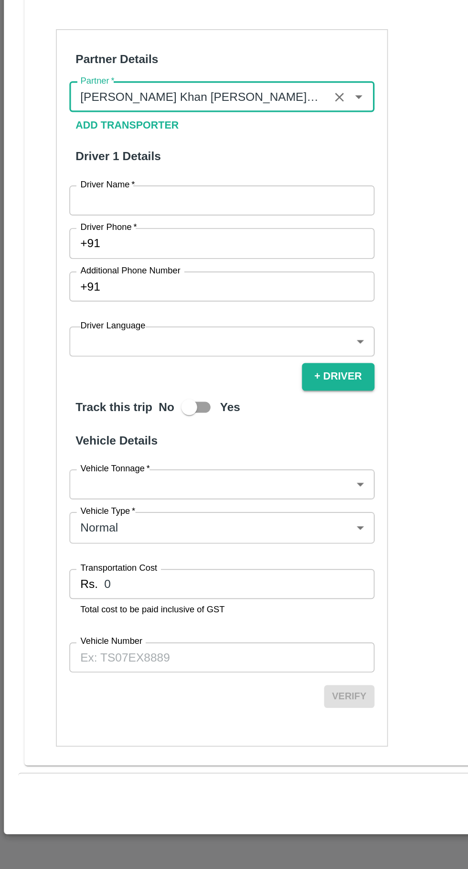
click at [119, 466] on input "Driver Name   *" at bounding box center [134, 463] width 185 height 18
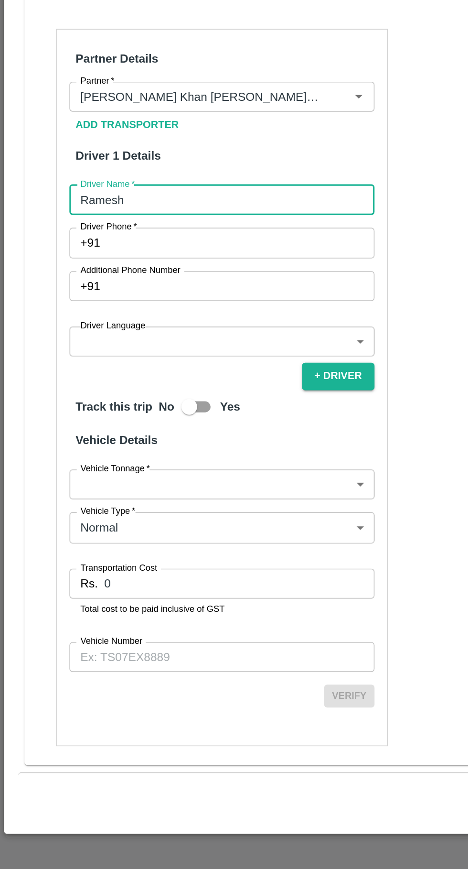
type input "Ramesh"
click at [156, 494] on input "Driver Phone   *" at bounding box center [146, 489] width 162 height 18
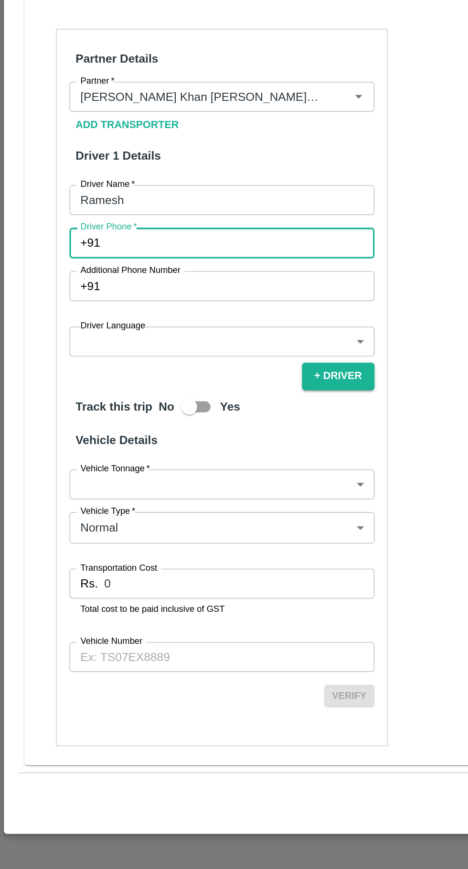
click at [97, 494] on input "Driver Phone   *" at bounding box center [146, 489] width 162 height 18
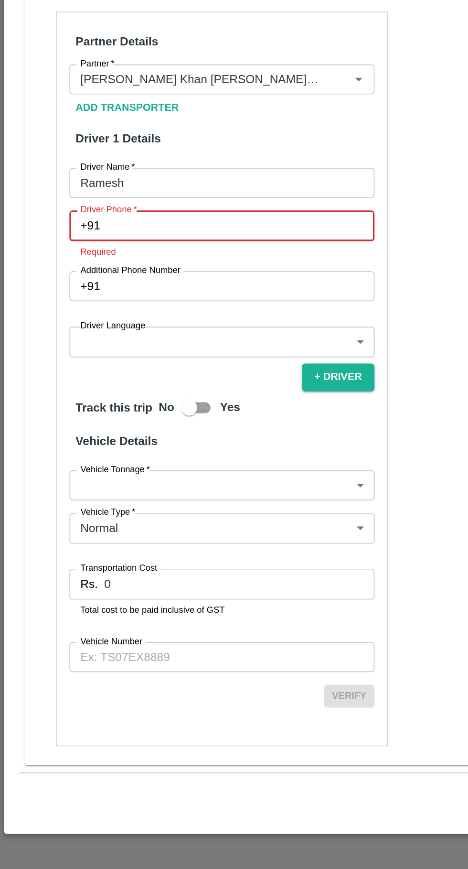
paste input "9360278541"
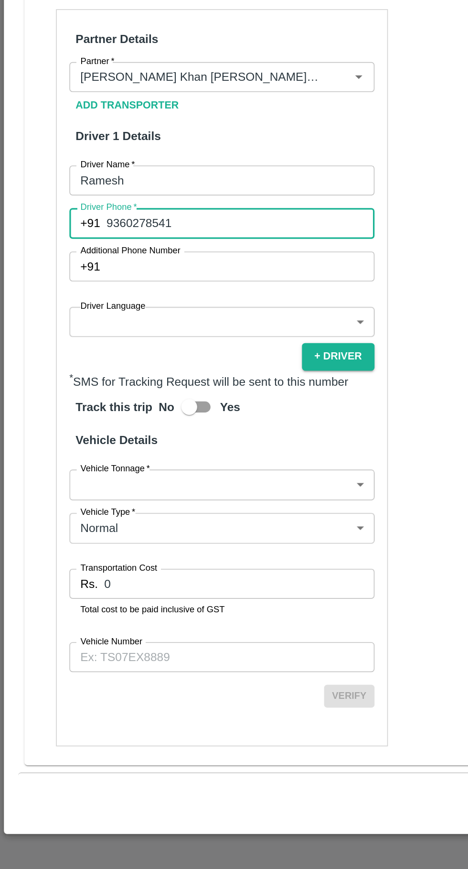
type input "9360278541"
click at [113, 553] on body "Supply Chain Vehicle Request List Start Date Start Date End Date End Date From …" at bounding box center [234, 434] width 468 height 869
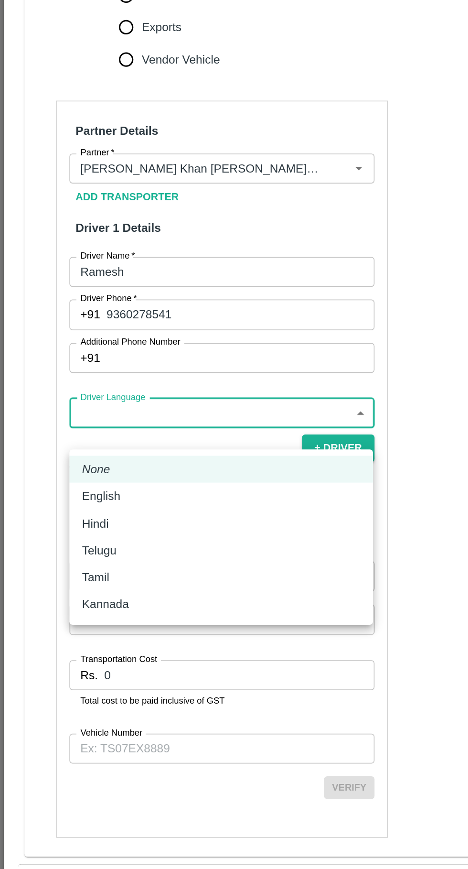
click at [81, 627] on li "Telugu" at bounding box center [134, 620] width 184 height 16
type input "te"
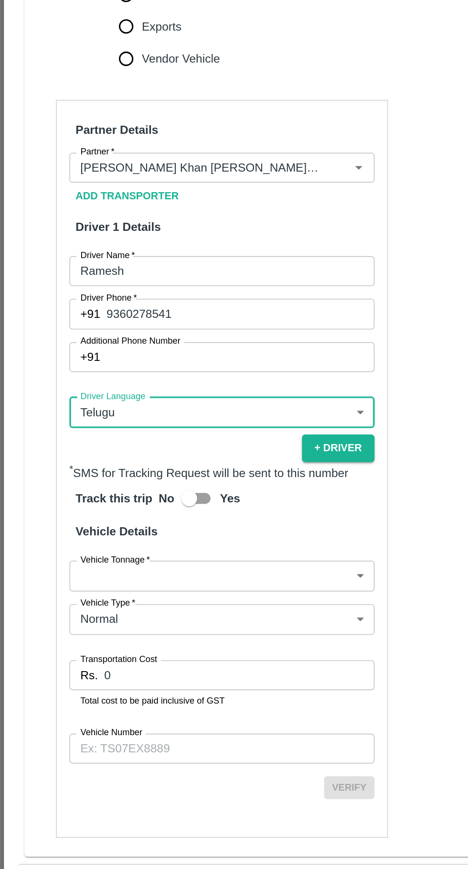
scroll to position [167, 0]
click at [117, 628] on body "Supply Chain Vehicle Request List Start Date Start Date End Date End Date From …" at bounding box center [234, 434] width 468 height 869
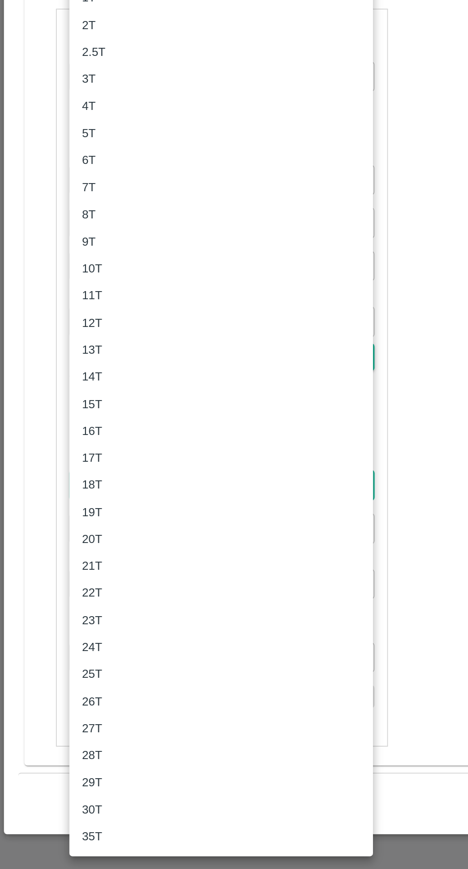
click at [82, 408] on div "4T" at bounding box center [134, 406] width 169 height 11
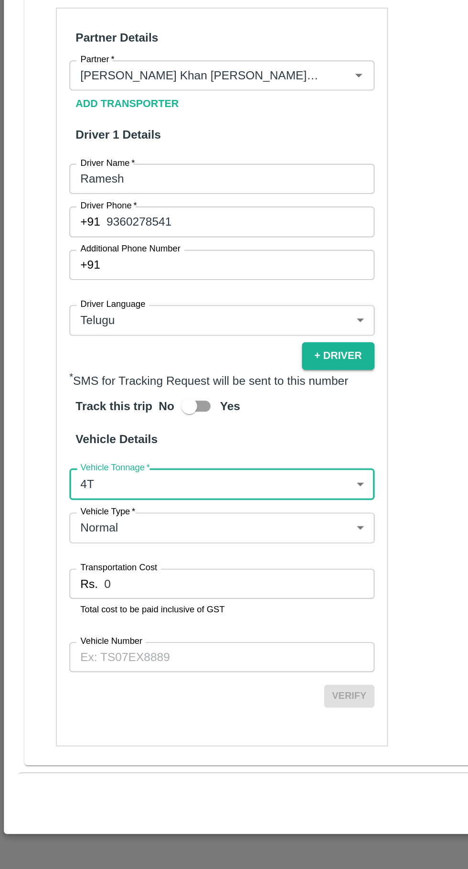
click at [95, 634] on body "Supply Chain Vehicle Request List Start Date Start Date End Date End Date From …" at bounding box center [234, 434] width 468 height 869
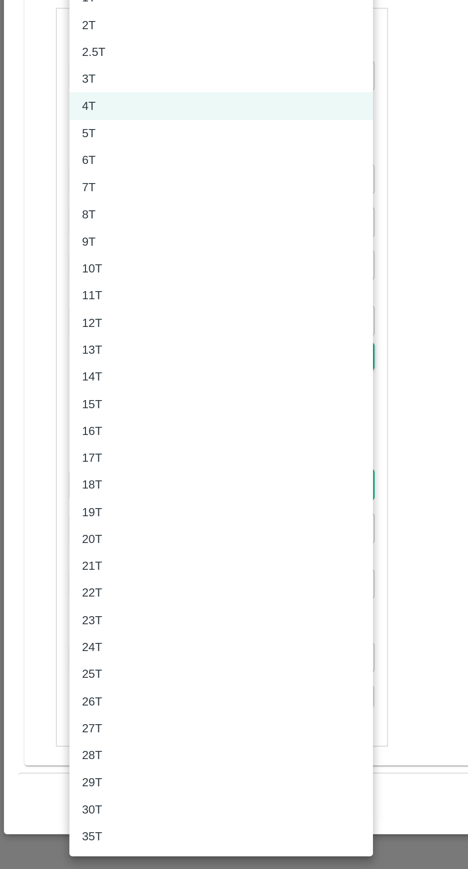
click at [70, 441] on div "6T" at bounding box center [134, 439] width 169 height 11
type input "6000"
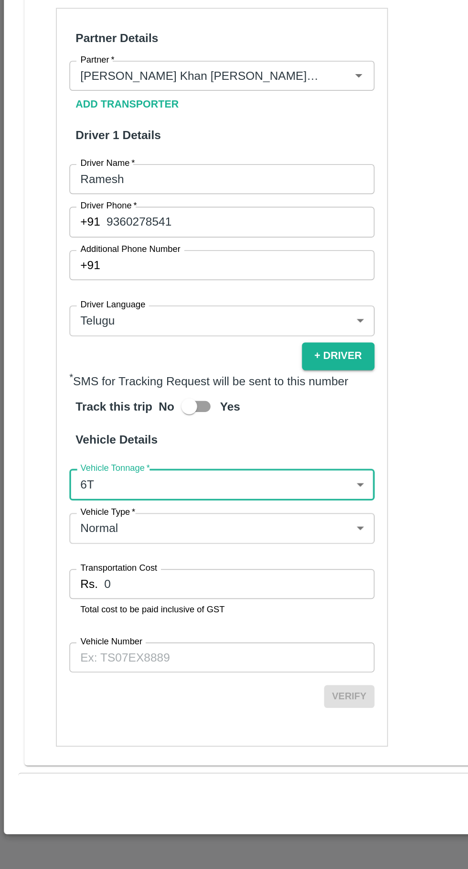
click at [101, 699] on input "0" at bounding box center [145, 696] width 164 height 18
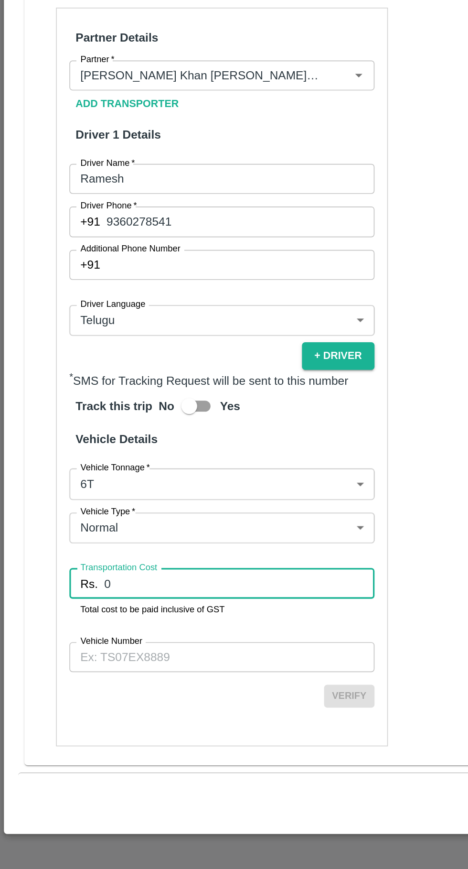
scroll to position [0, 0]
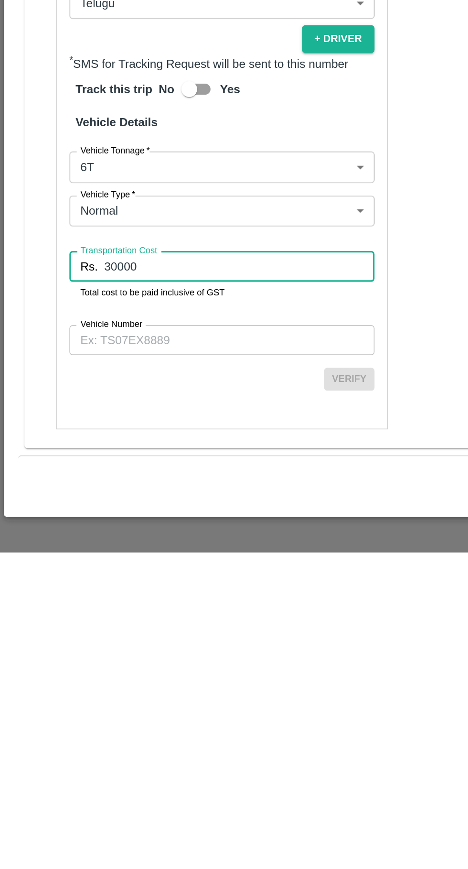
type input "30000"
click at [117, 742] on input "Vehicle Number" at bounding box center [134, 740] width 185 height 18
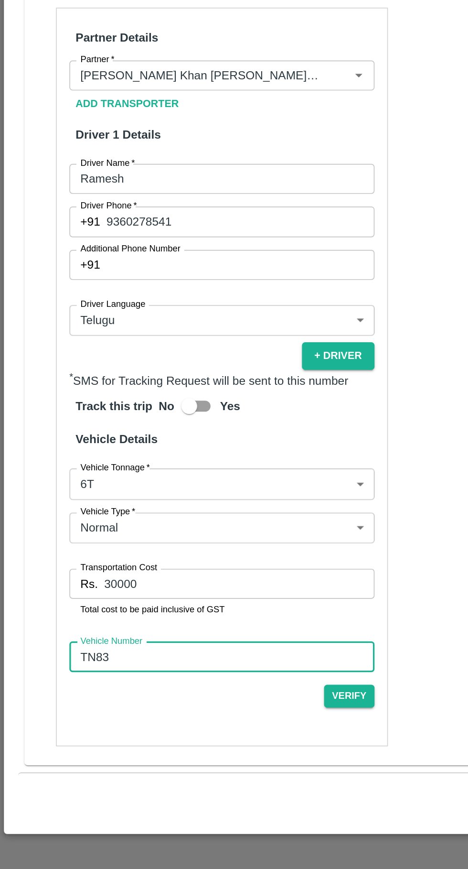
click at [98, 744] on input "TN83" at bounding box center [134, 740] width 185 height 18
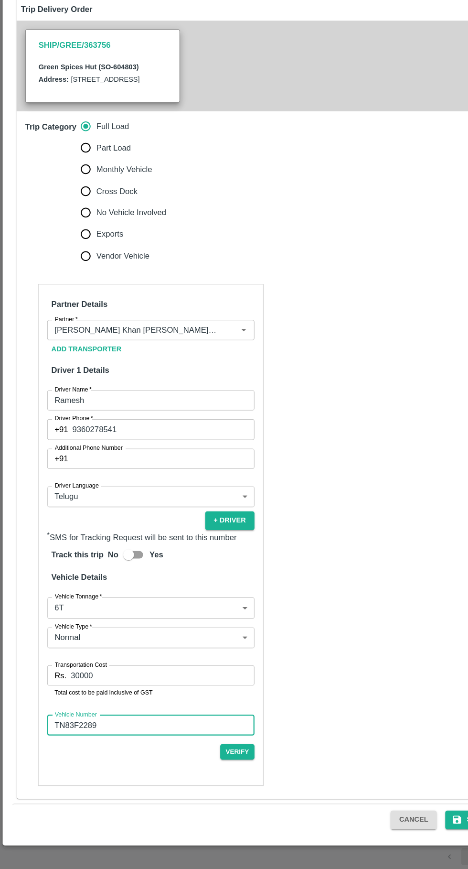
scroll to position [167, 0]
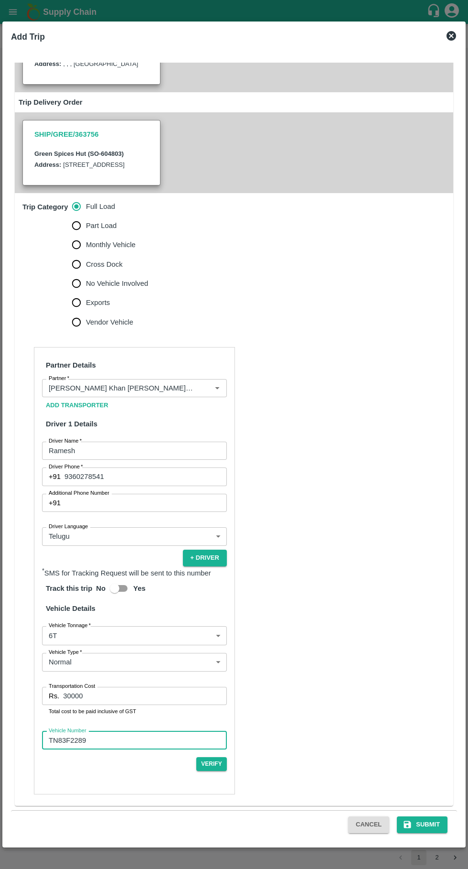
type input "TN83F2289"
click at [429, 826] on button "Submit" at bounding box center [422, 824] width 51 height 17
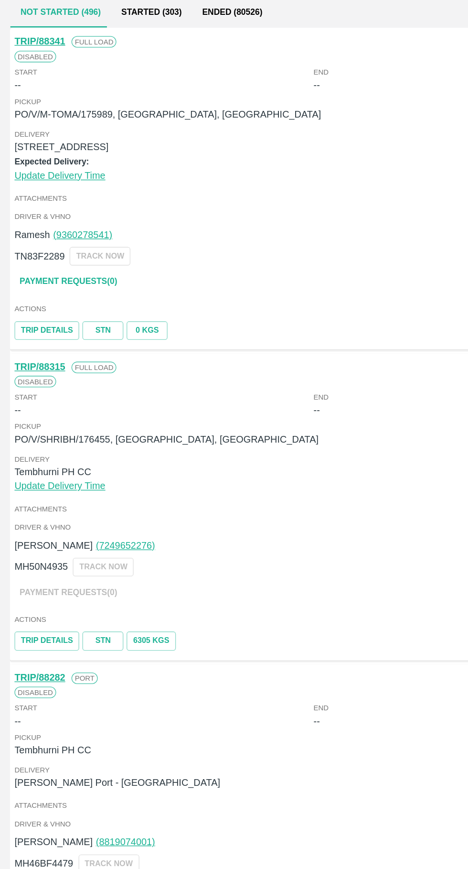
click at [29, 364] on link "Trip Details" at bounding box center [35, 364] width 48 height 14
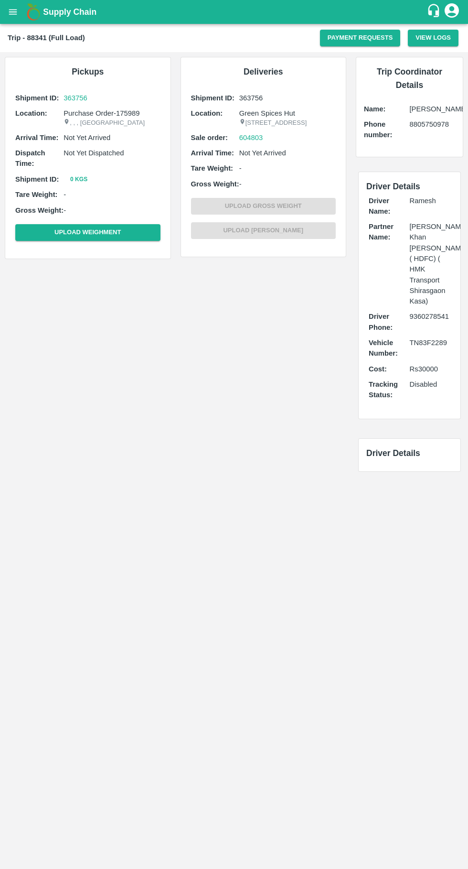
click at [13, 12] on icon "open drawer" at bounding box center [13, 11] width 8 height 5
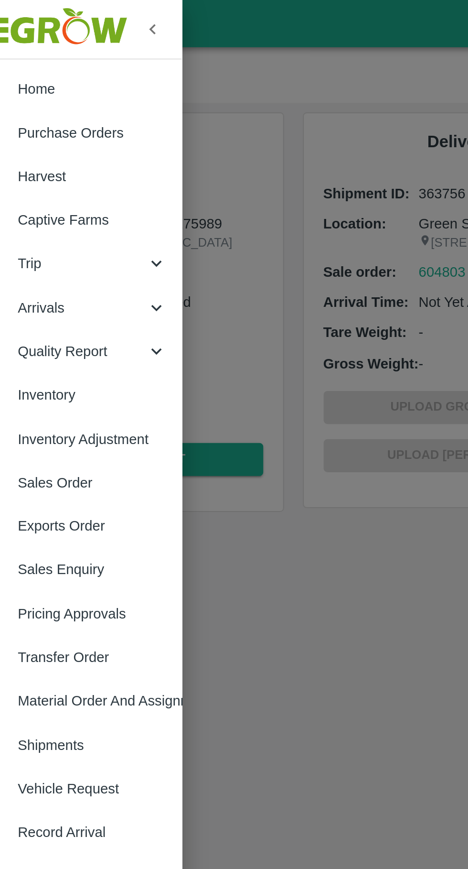
click at [168, 209] on div at bounding box center [234, 434] width 468 height 869
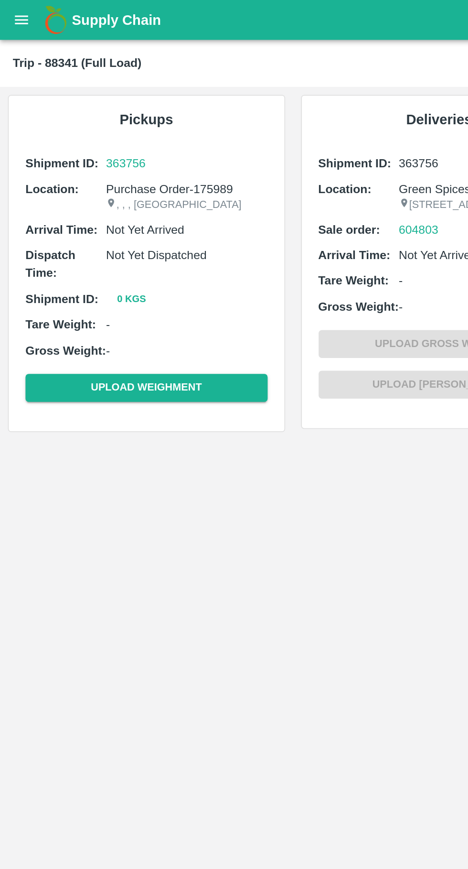
click at [7, 16] on button "open drawer" at bounding box center [13, 12] width 22 height 22
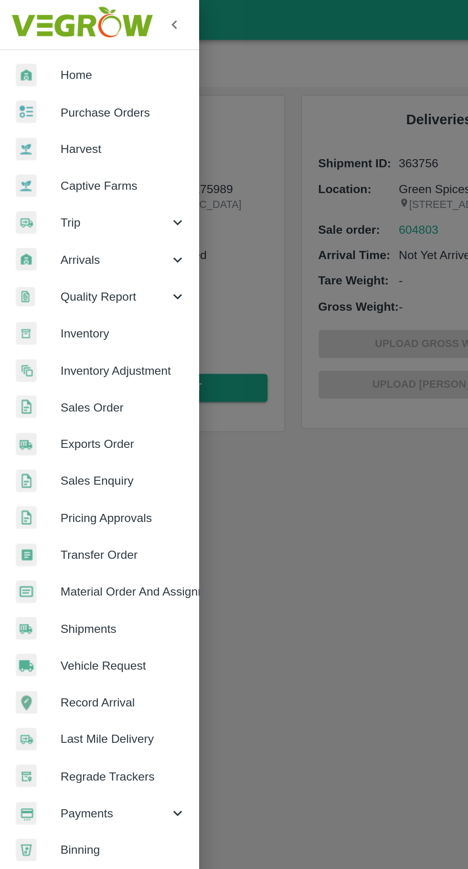
click at [37, 138] on span "Trip" at bounding box center [68, 133] width 65 height 11
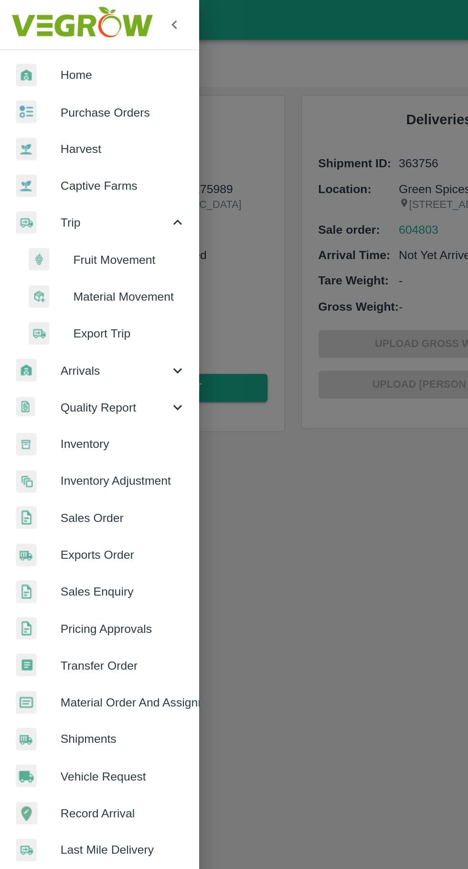
click at [45, 163] on li "Fruit Movement" at bounding box center [64, 156] width 112 height 22
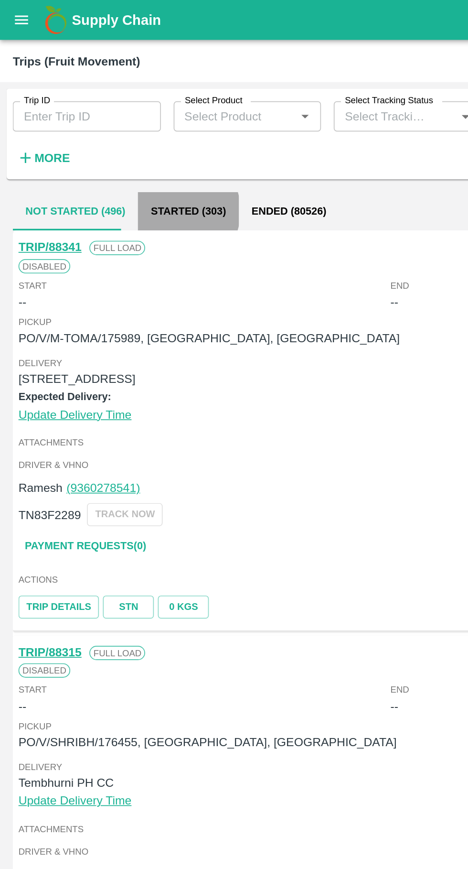
click at [102, 126] on button "Started (303)" at bounding box center [113, 126] width 60 height 23
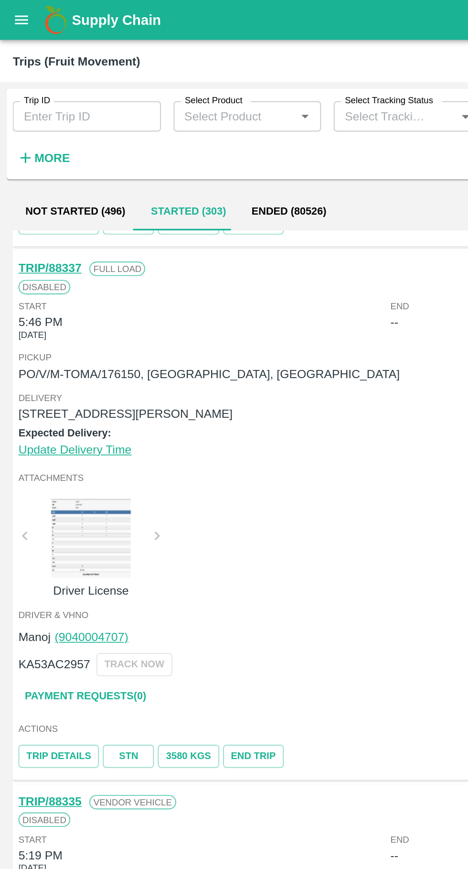
scroll to position [610, 0]
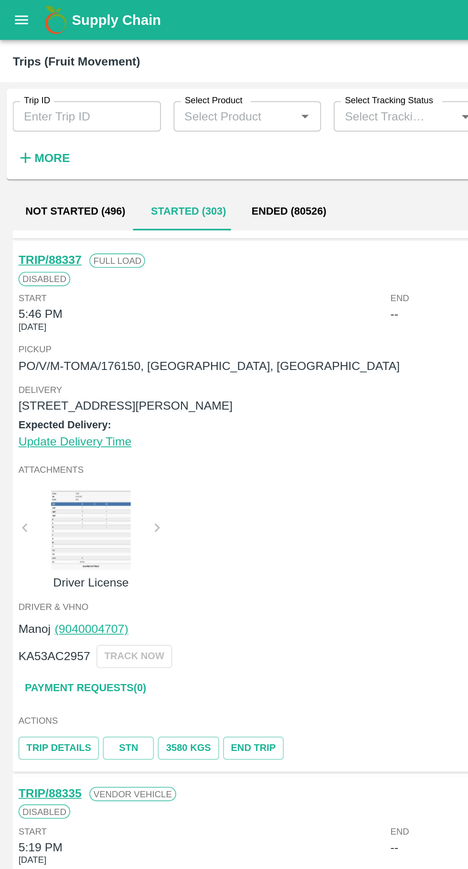
click at [21, 160] on link "TRIP/88337" at bounding box center [30, 156] width 38 height 8
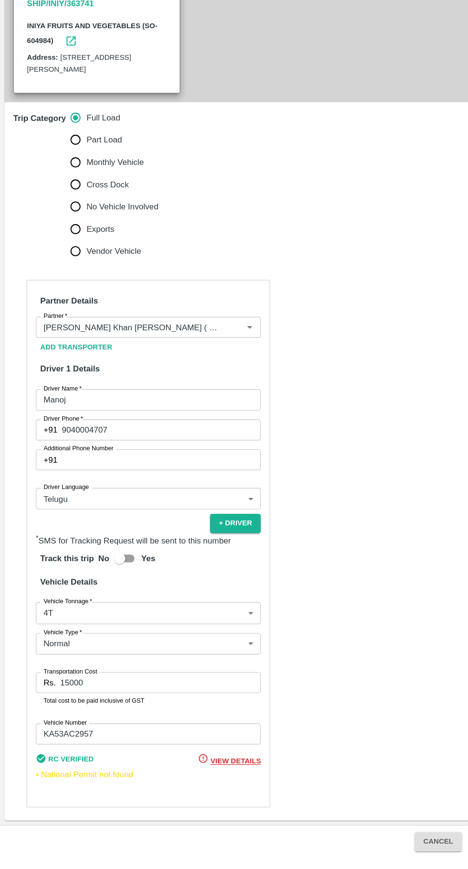
click at [149, 765] on input "KA53AC2957" at bounding box center [128, 761] width 195 height 18
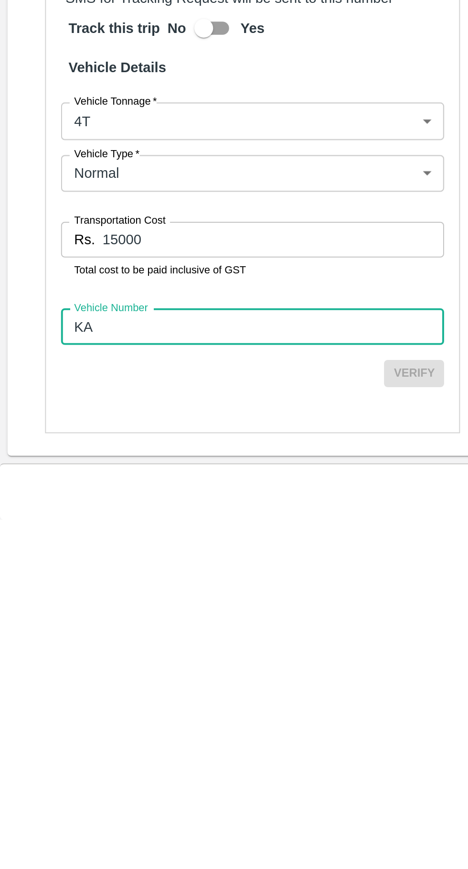
scroll to position [138, 0]
type input "K"
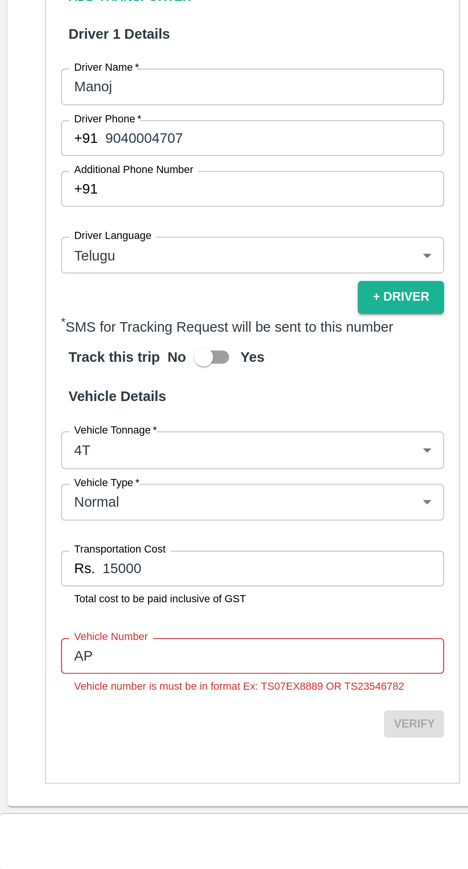
scroll to position [147, 0]
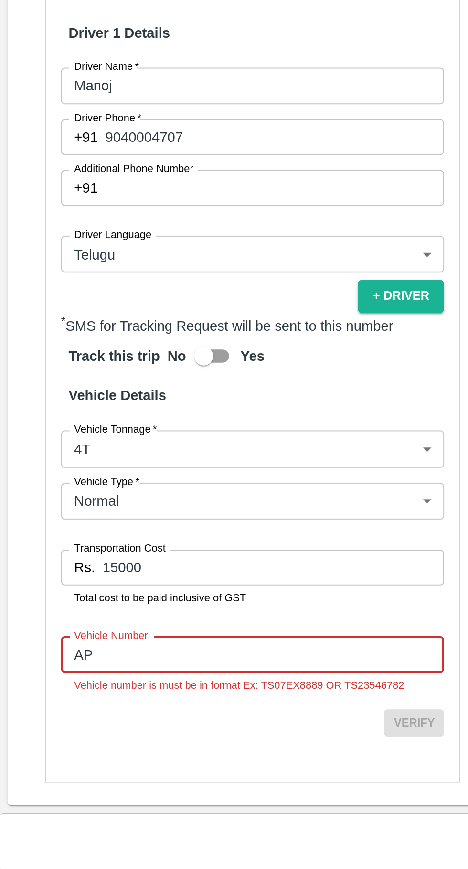
click at [69, 763] on input "AP" at bounding box center [128, 760] width 195 height 18
click at [89, 763] on input "AP39WG" at bounding box center [128, 760] width 195 height 18
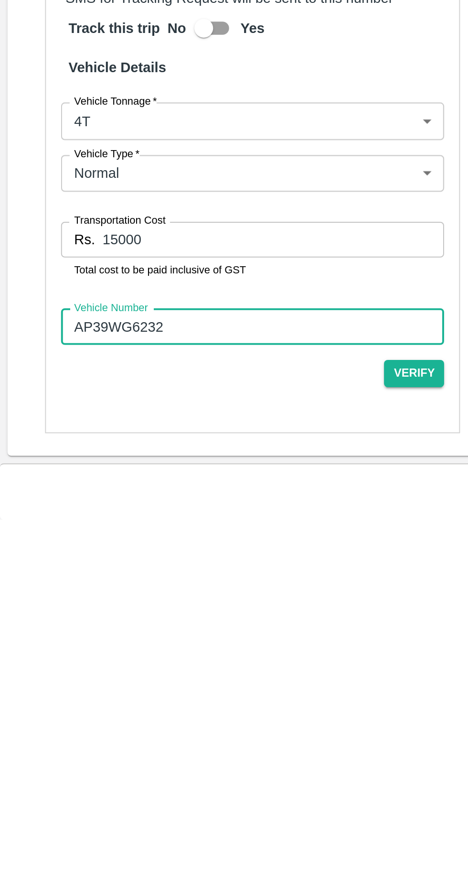
scroll to position [138, 0]
type input "AP39WG6232"
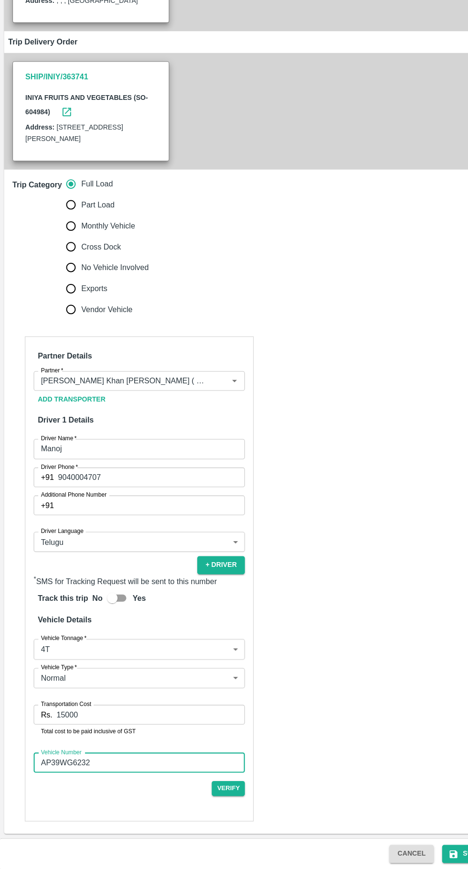
scroll to position [0, 0]
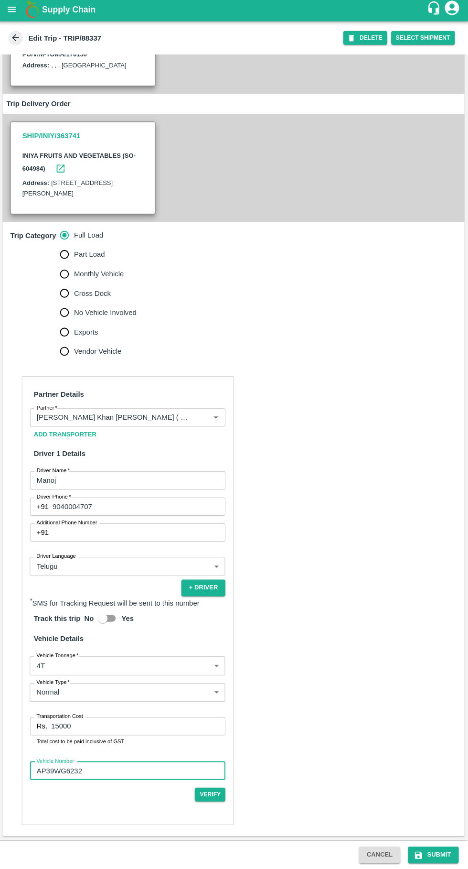
click at [438, 858] on button "Submit" at bounding box center [433, 854] width 51 height 17
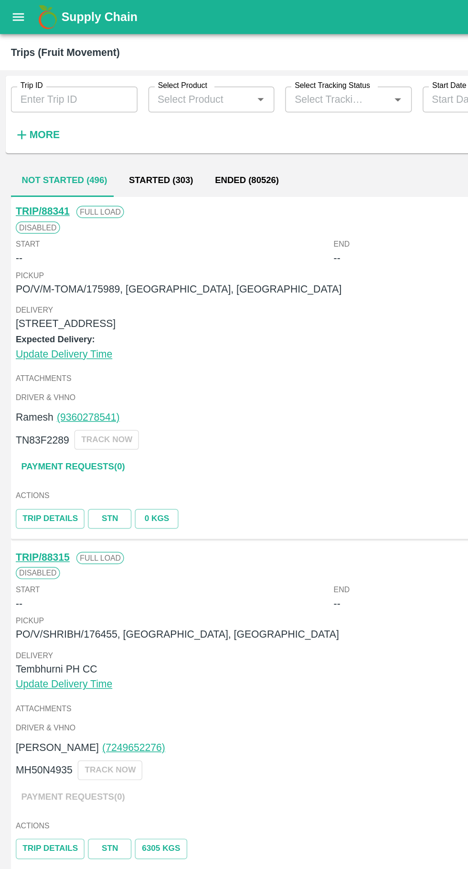
click at [20, 359] on link "Trip Details" at bounding box center [35, 364] width 48 height 14
